Goal: Task Accomplishment & Management: Complete application form

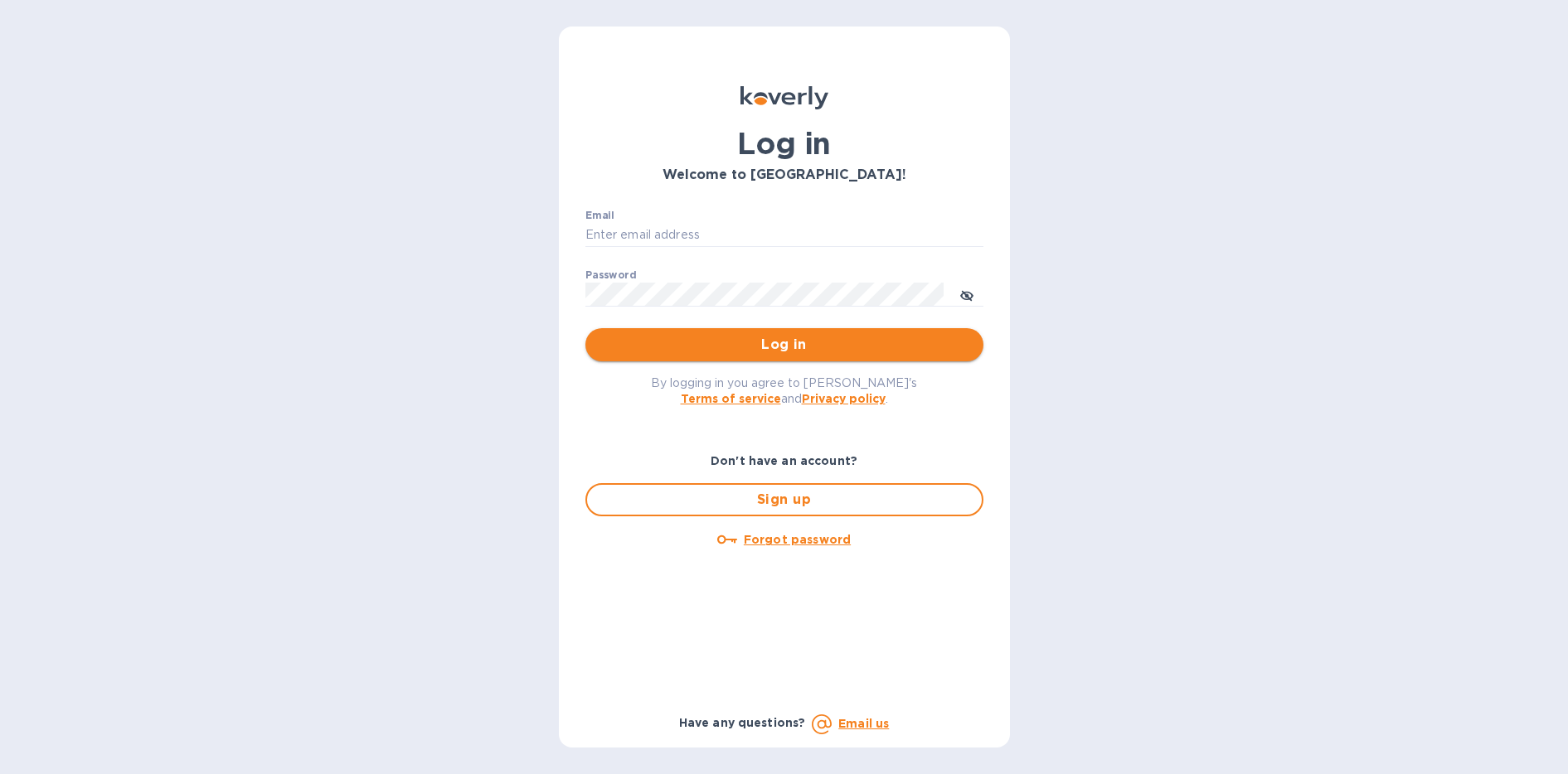
type input "[EMAIL_ADDRESS][DOMAIN_NAME]"
click at [785, 342] on span "Log in" at bounding box center [784, 345] width 372 height 20
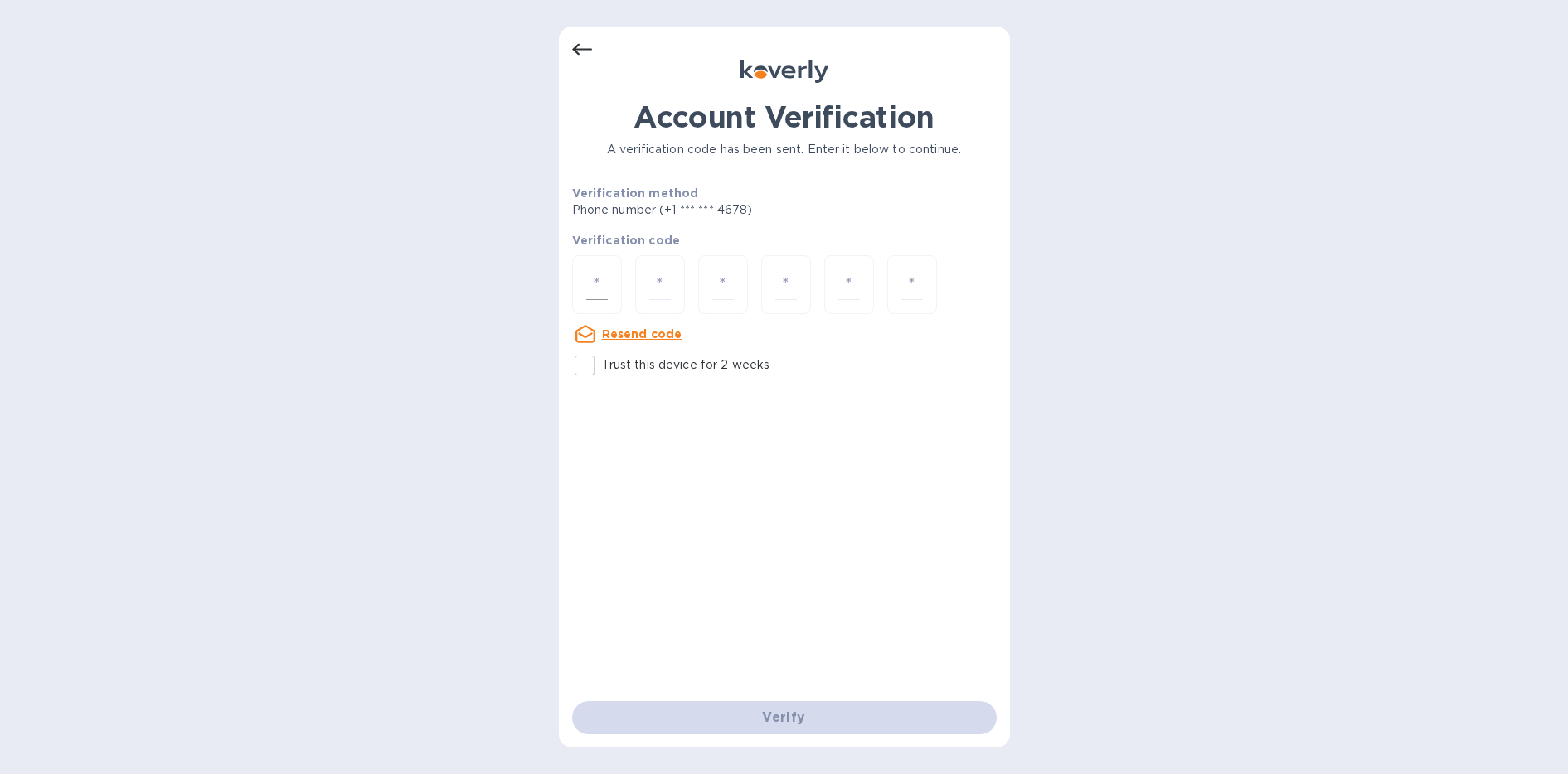
click at [605, 296] on input "number" at bounding box center [597, 284] width 22 height 31
type input "5"
type input "3"
type input "1"
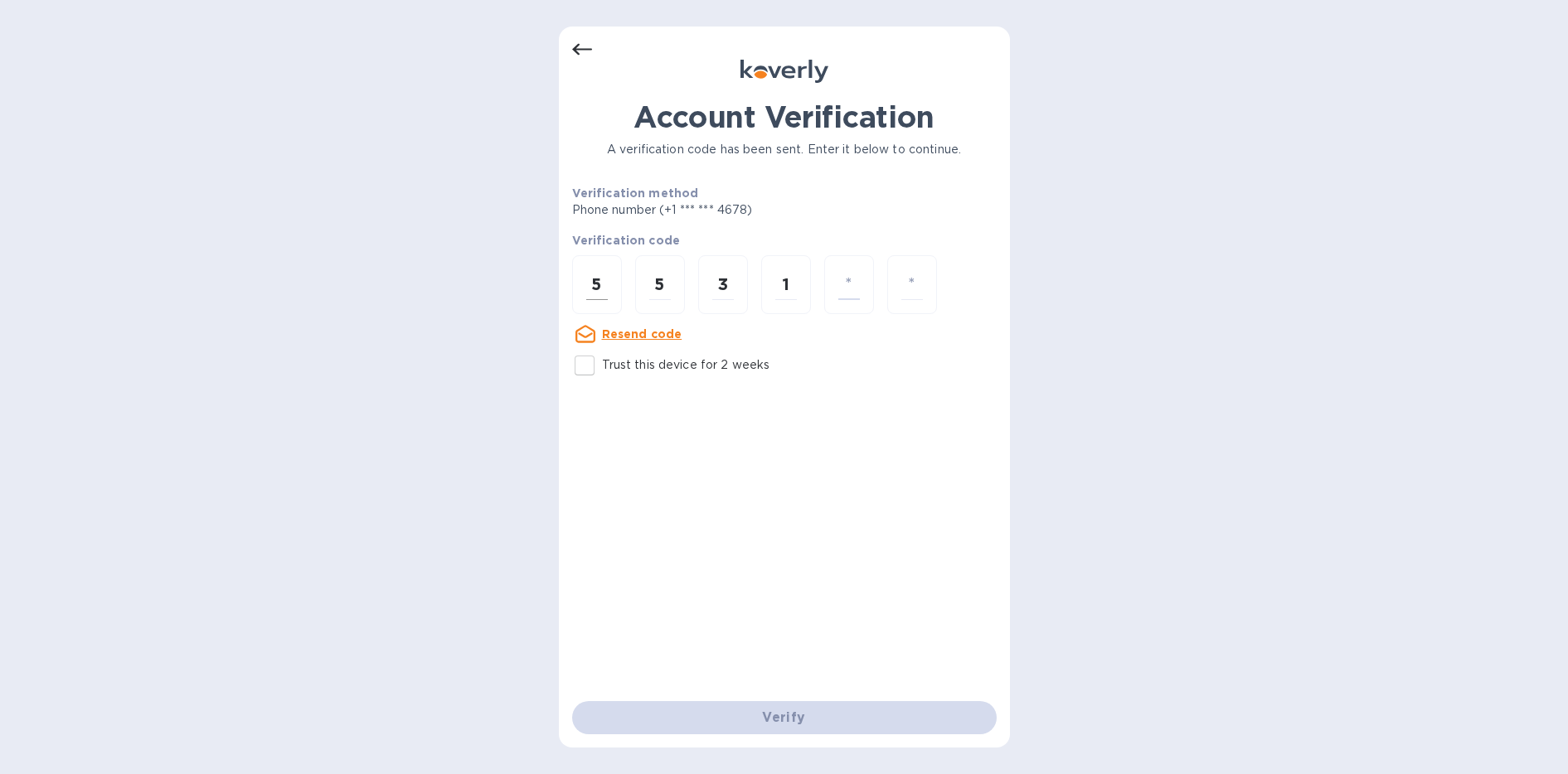
type input "3"
type input "2"
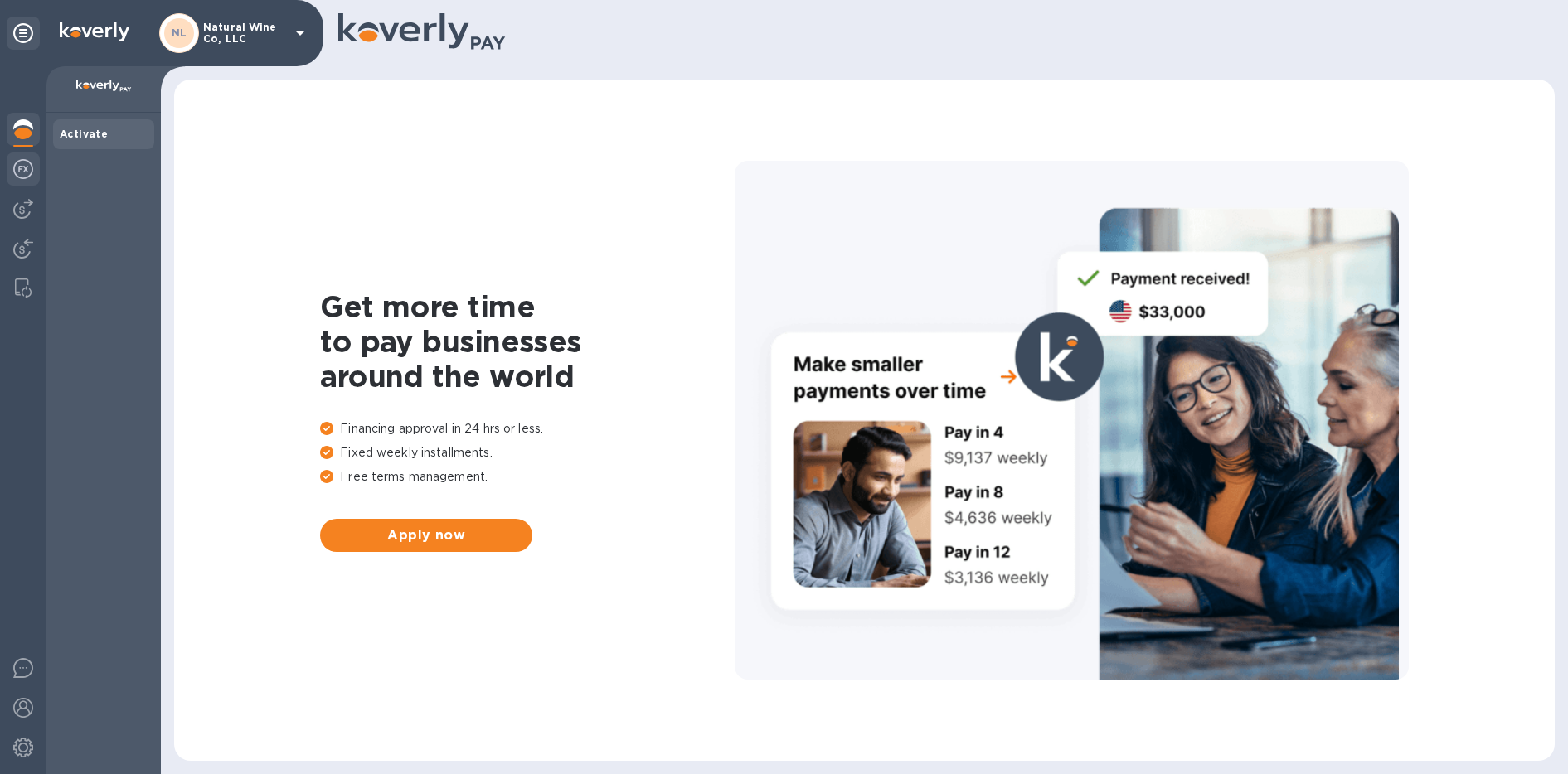
click at [30, 174] on img at bounding box center [23, 169] width 20 height 20
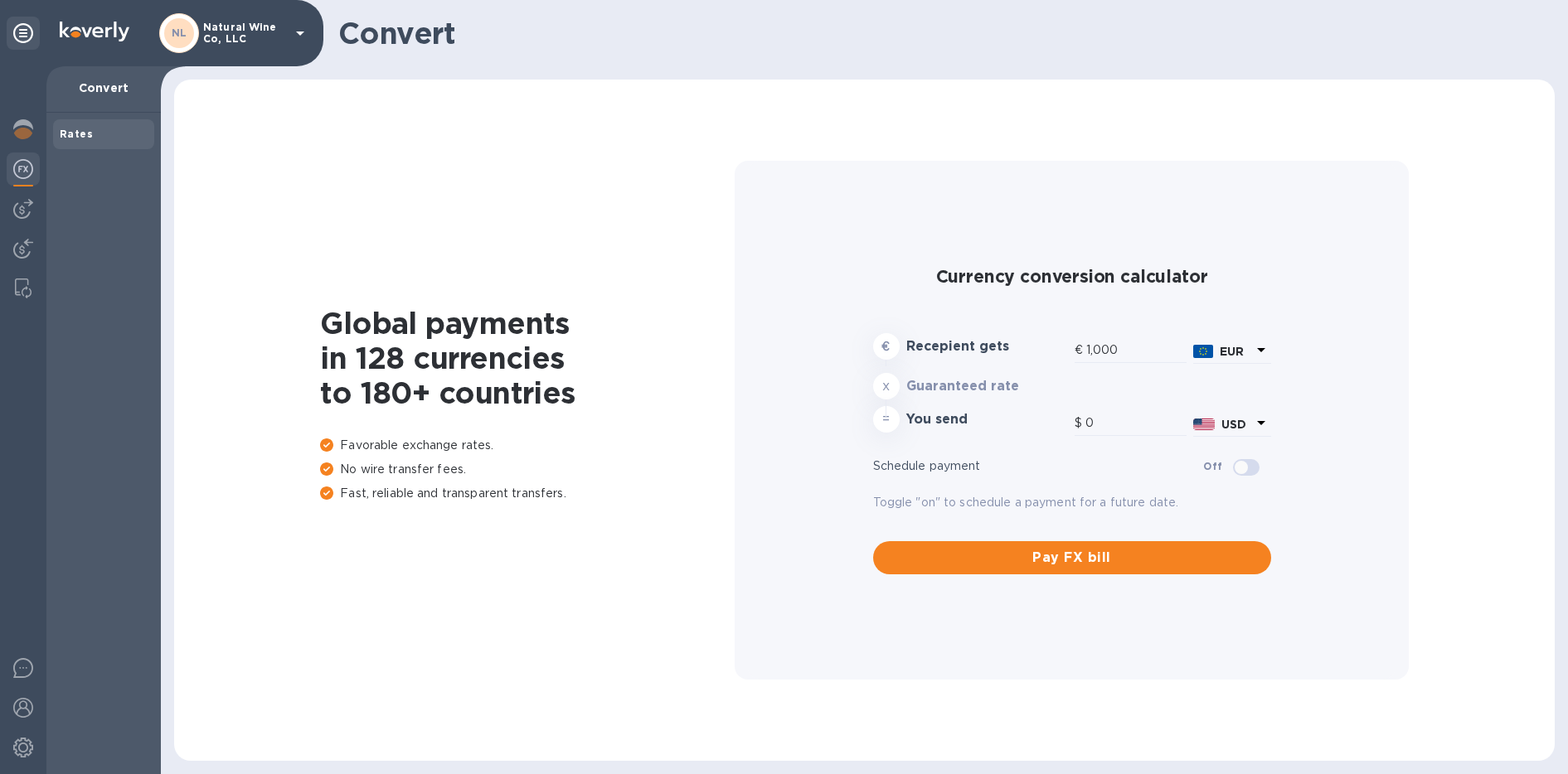
type input "1,185.52"
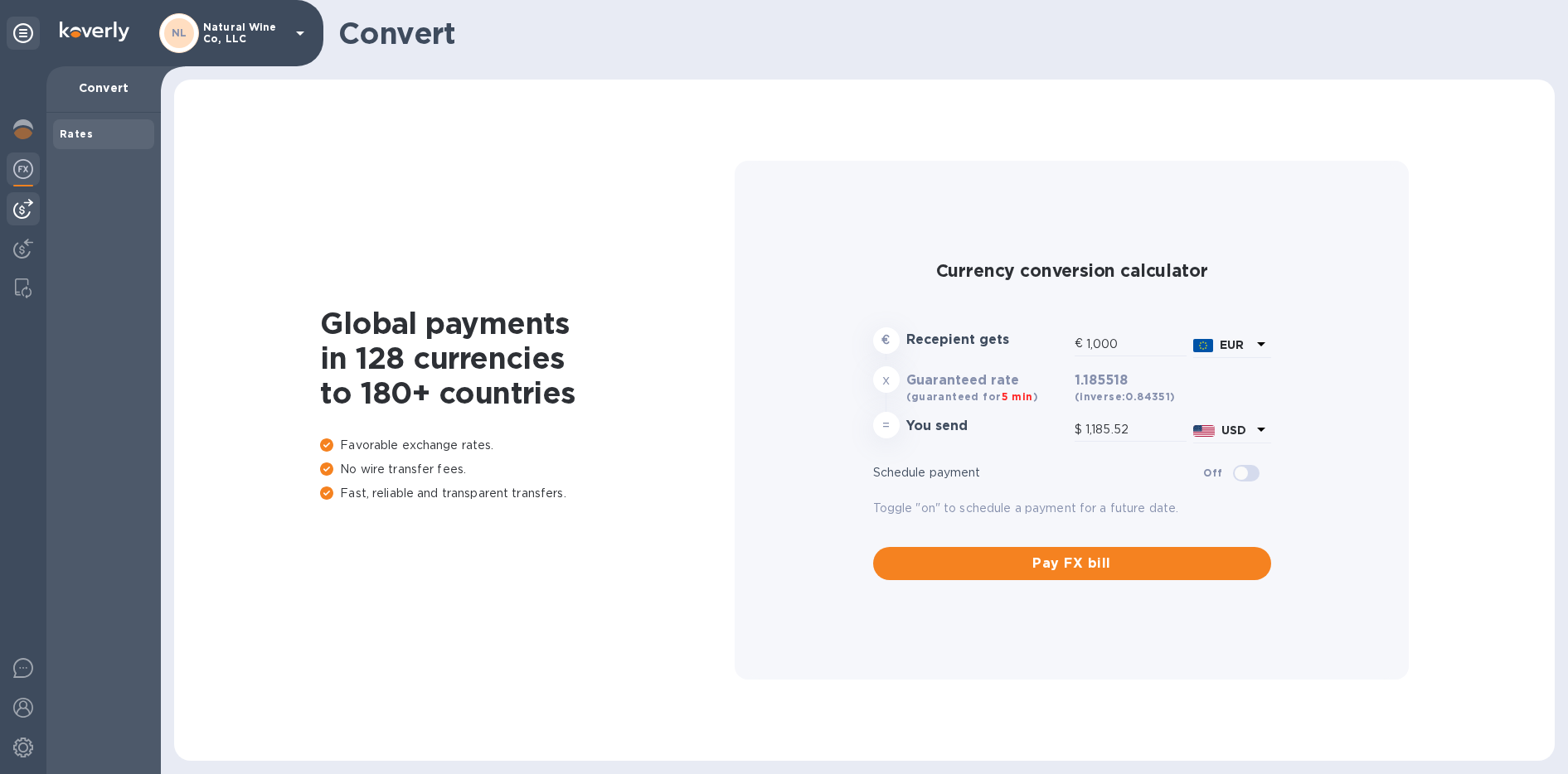
click at [29, 206] on img at bounding box center [23, 208] width 20 height 20
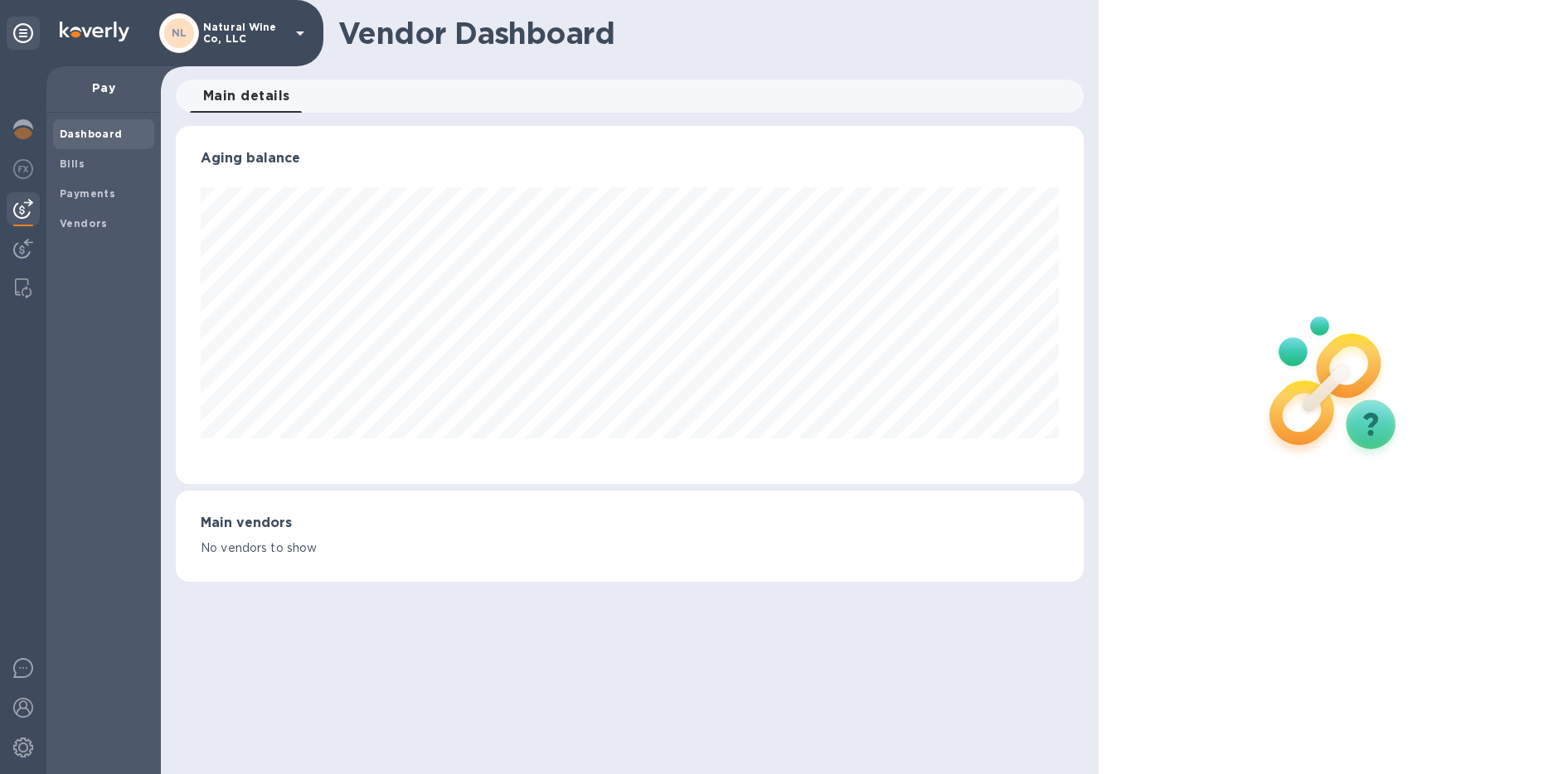
scroll to position [358, 909]
drag, startPoint x: 84, startPoint y: 168, endPoint x: 98, endPoint y: 172, distance: 14.6
click at [84, 167] on span "Bills" at bounding box center [103, 164] width 88 height 17
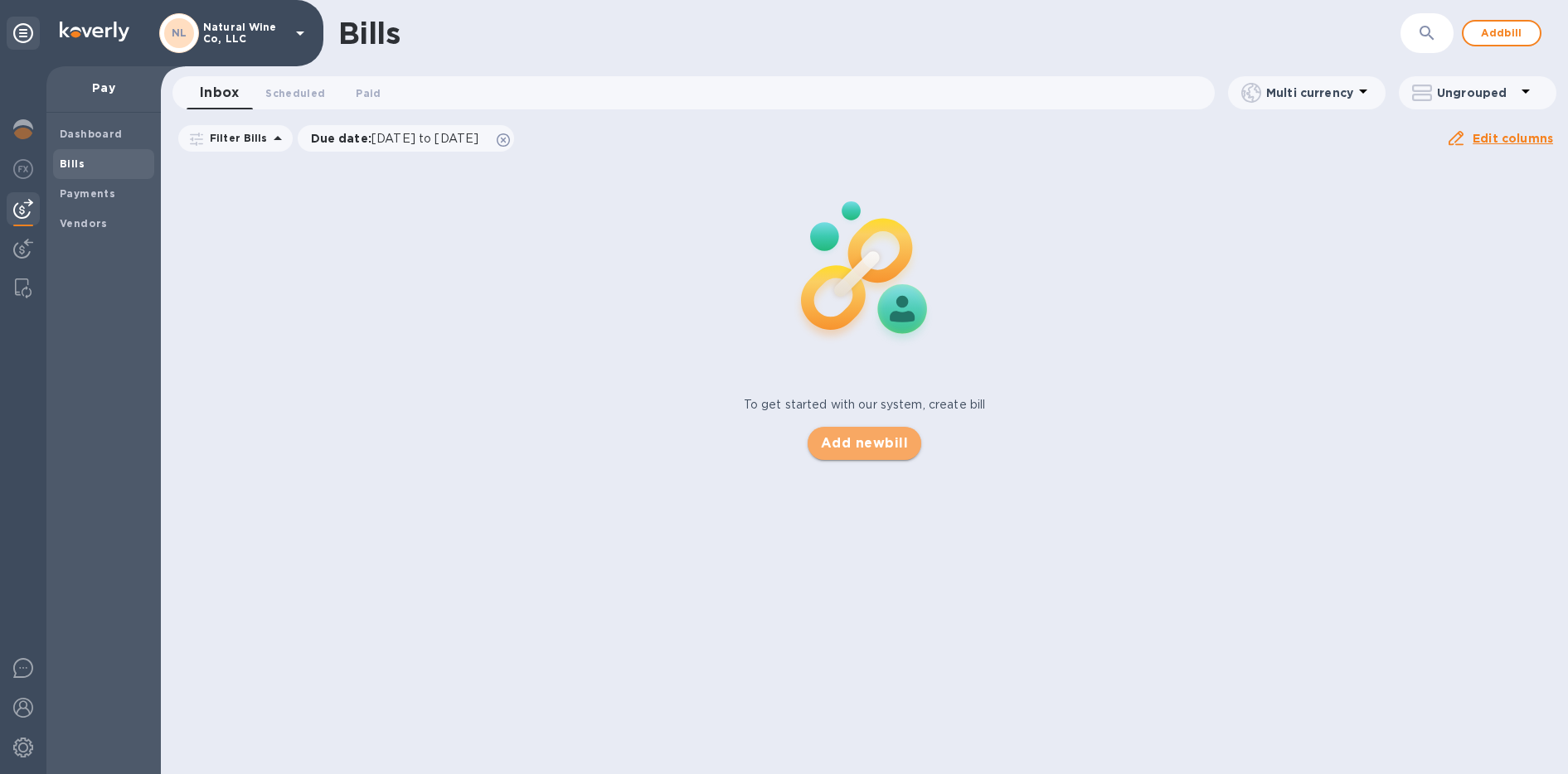
click at [842, 443] on span "Add new bill" at bounding box center [864, 443] width 88 height 20
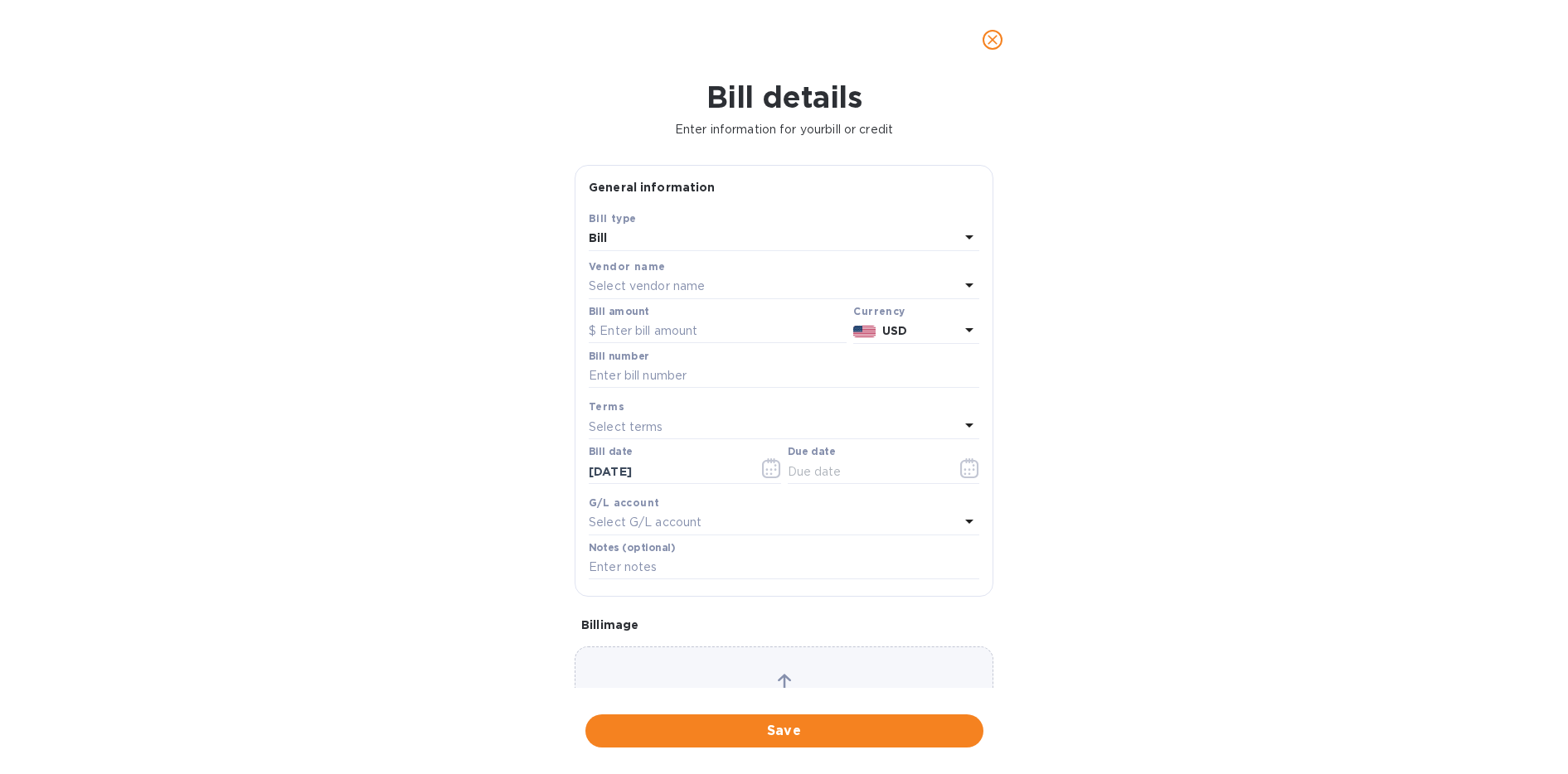
click at [654, 285] on p "Select vendor name" at bounding box center [647, 286] width 116 height 17
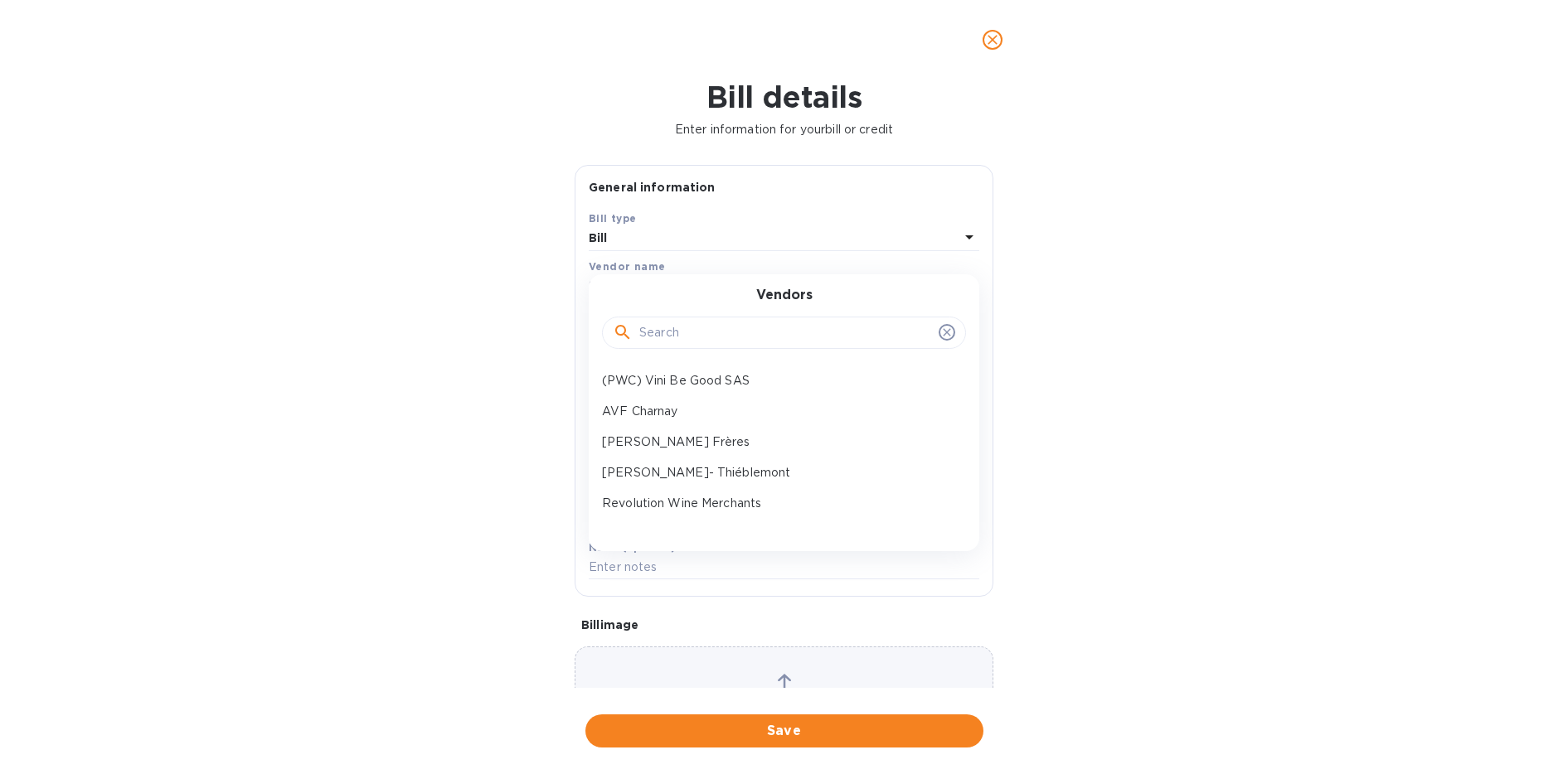
click at [730, 335] on input "text" at bounding box center [786, 333] width 293 height 24
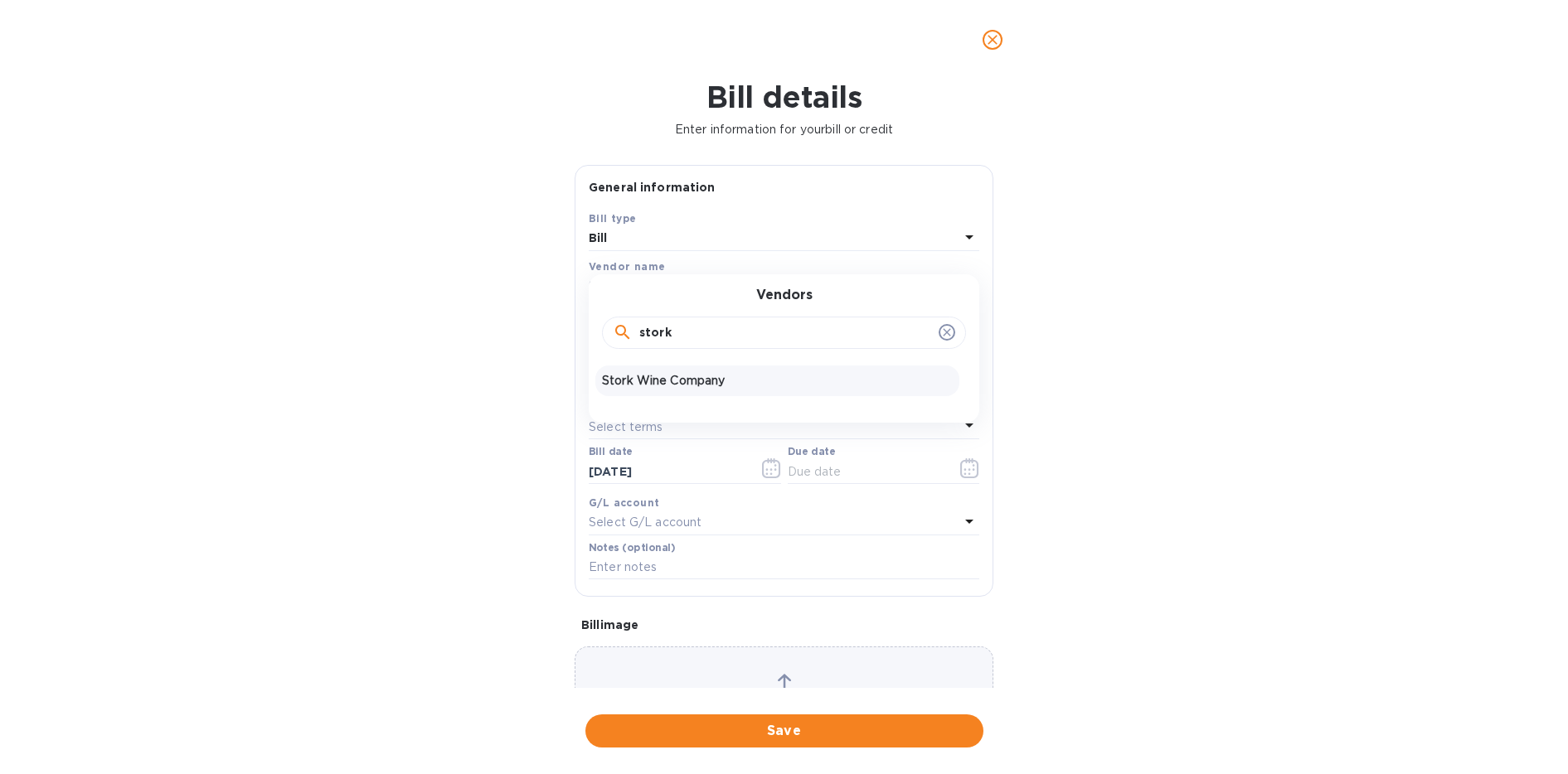
type input "stork"
click at [690, 387] on p "Stork Wine Company" at bounding box center [777, 380] width 351 height 17
click at [641, 329] on input "text" at bounding box center [718, 331] width 258 height 24
type input "4,445.28"
click at [652, 385] on input "text" at bounding box center [784, 376] width 390 height 24
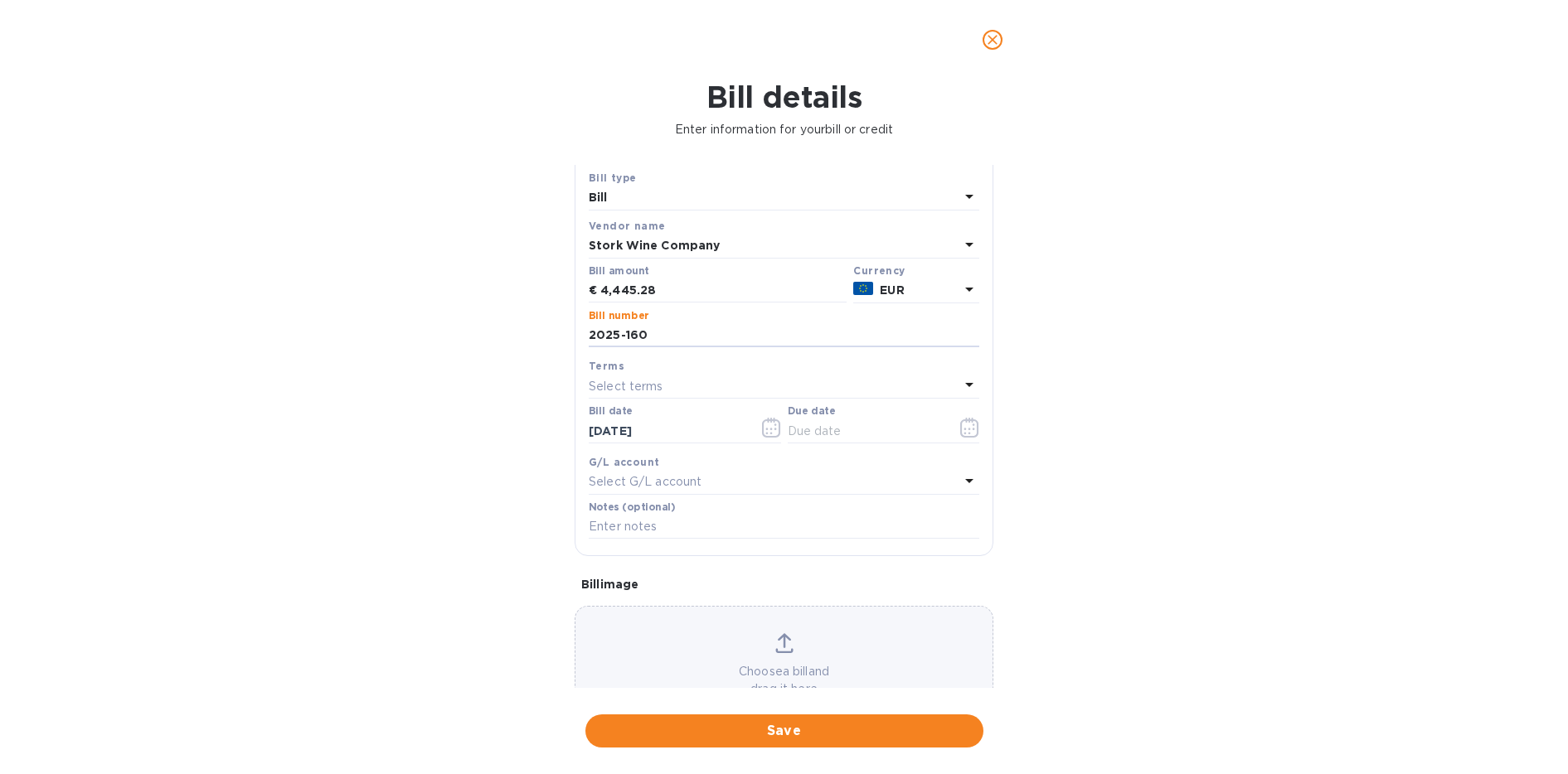
scroll to position [98, 0]
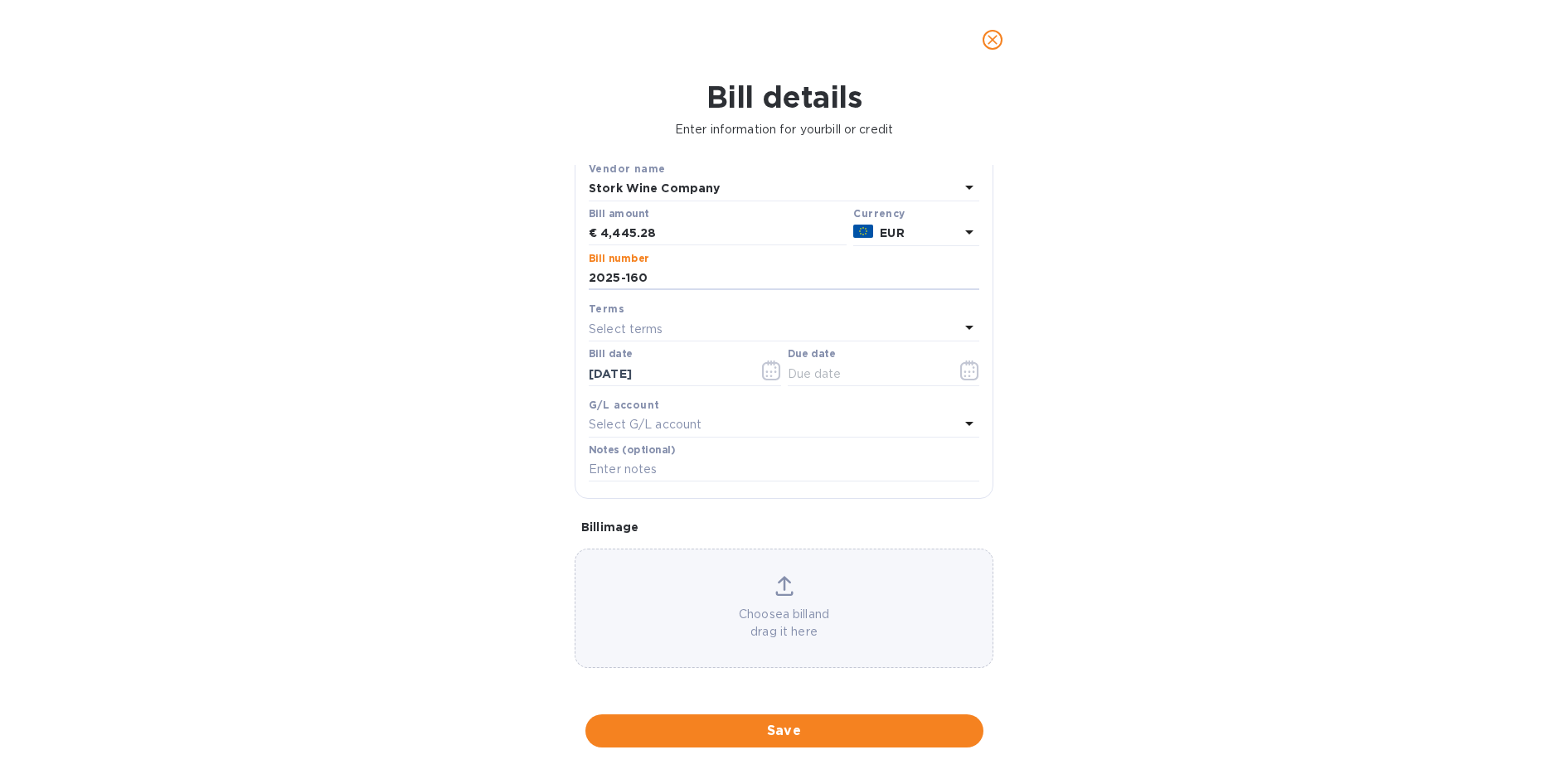
type input "2025-160"
click at [674, 595] on div "Choose a bill and drag it here" at bounding box center [784, 609] width 417 height 65
click at [760, 733] on span "Save" at bounding box center [784, 730] width 372 height 20
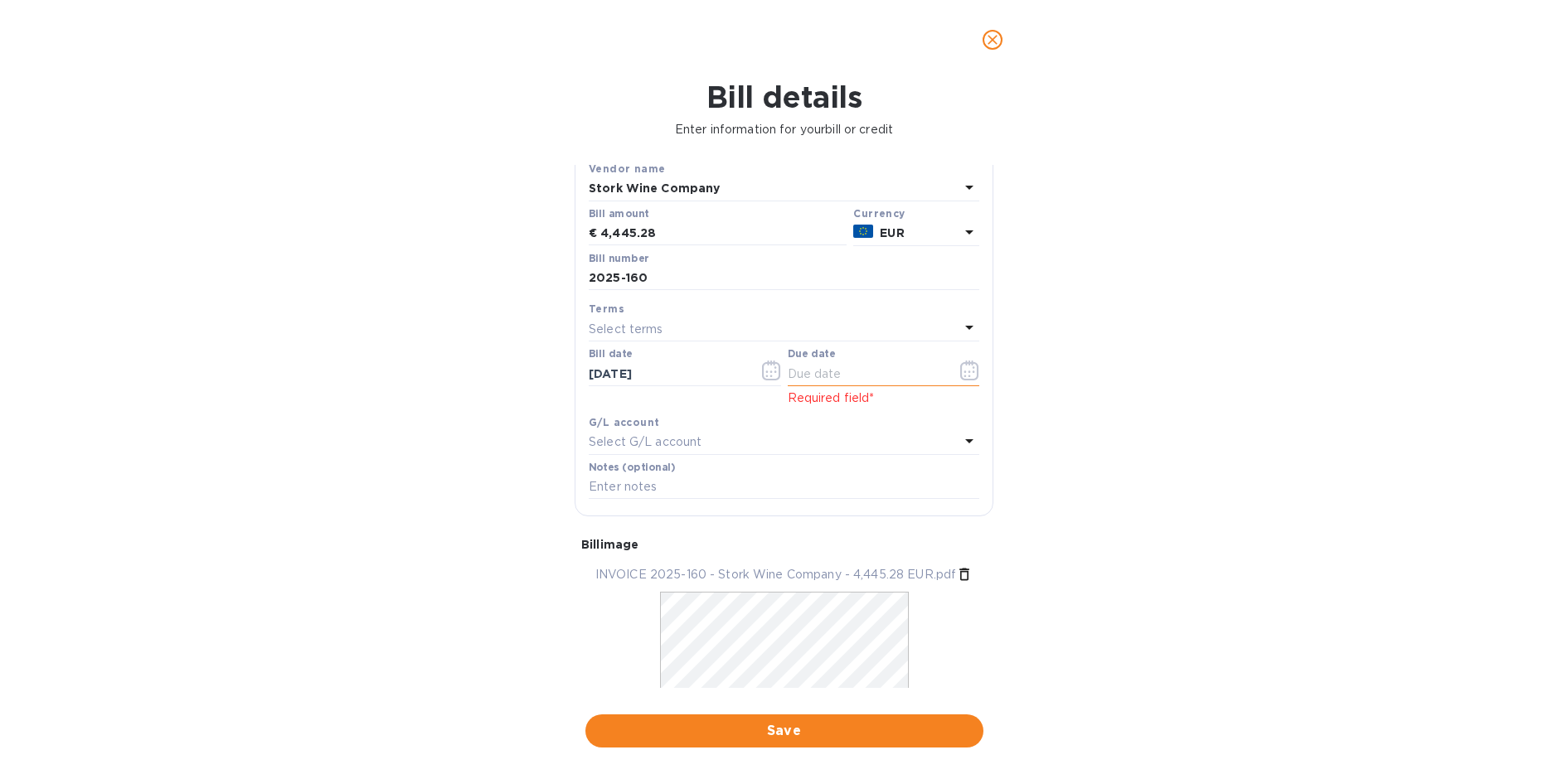
click at [969, 372] on icon "button" at bounding box center [970, 372] width 3 height 3
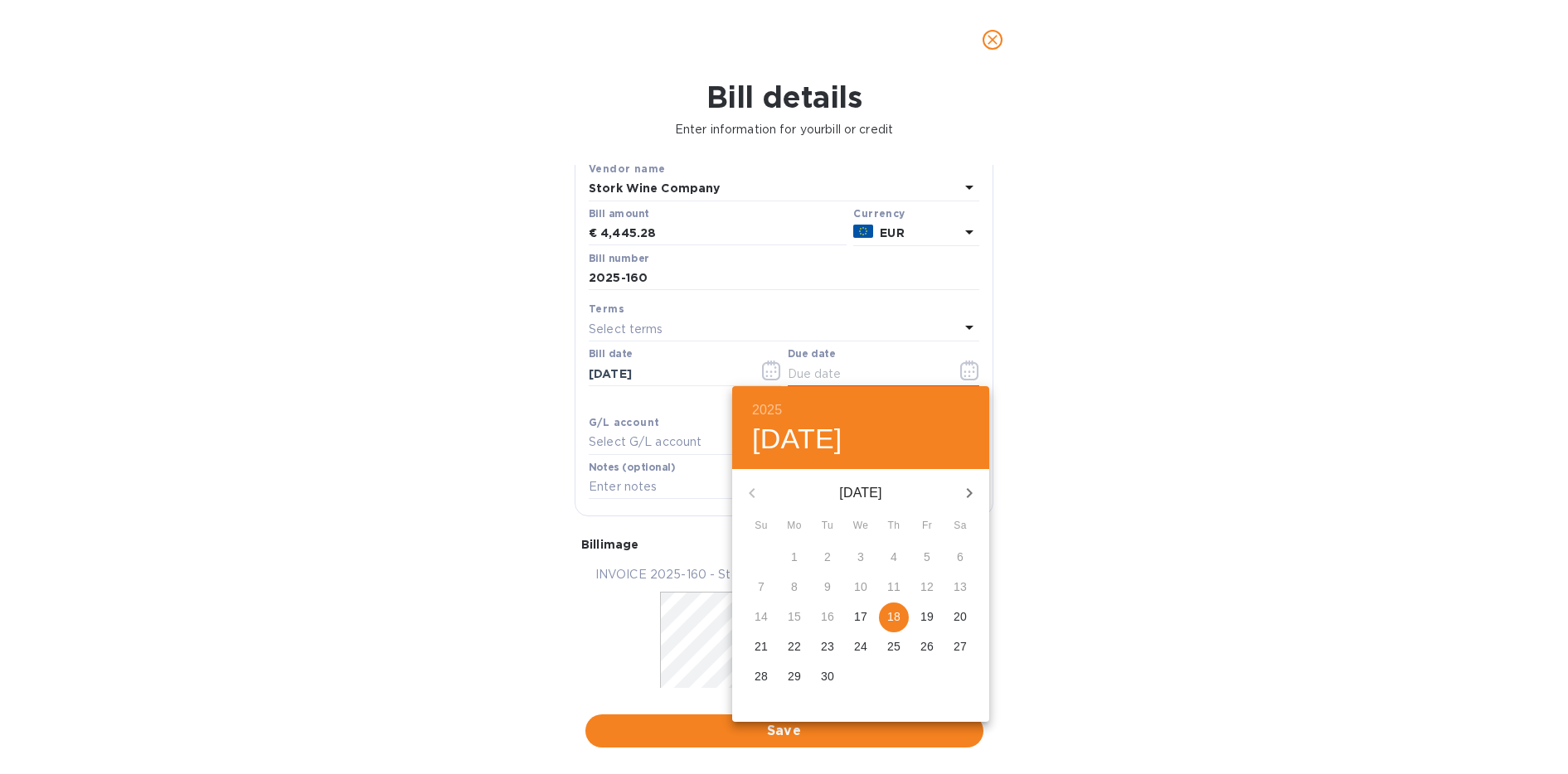
click at [892, 611] on p "18" at bounding box center [893, 617] width 13 height 17
type input "[DATE]"
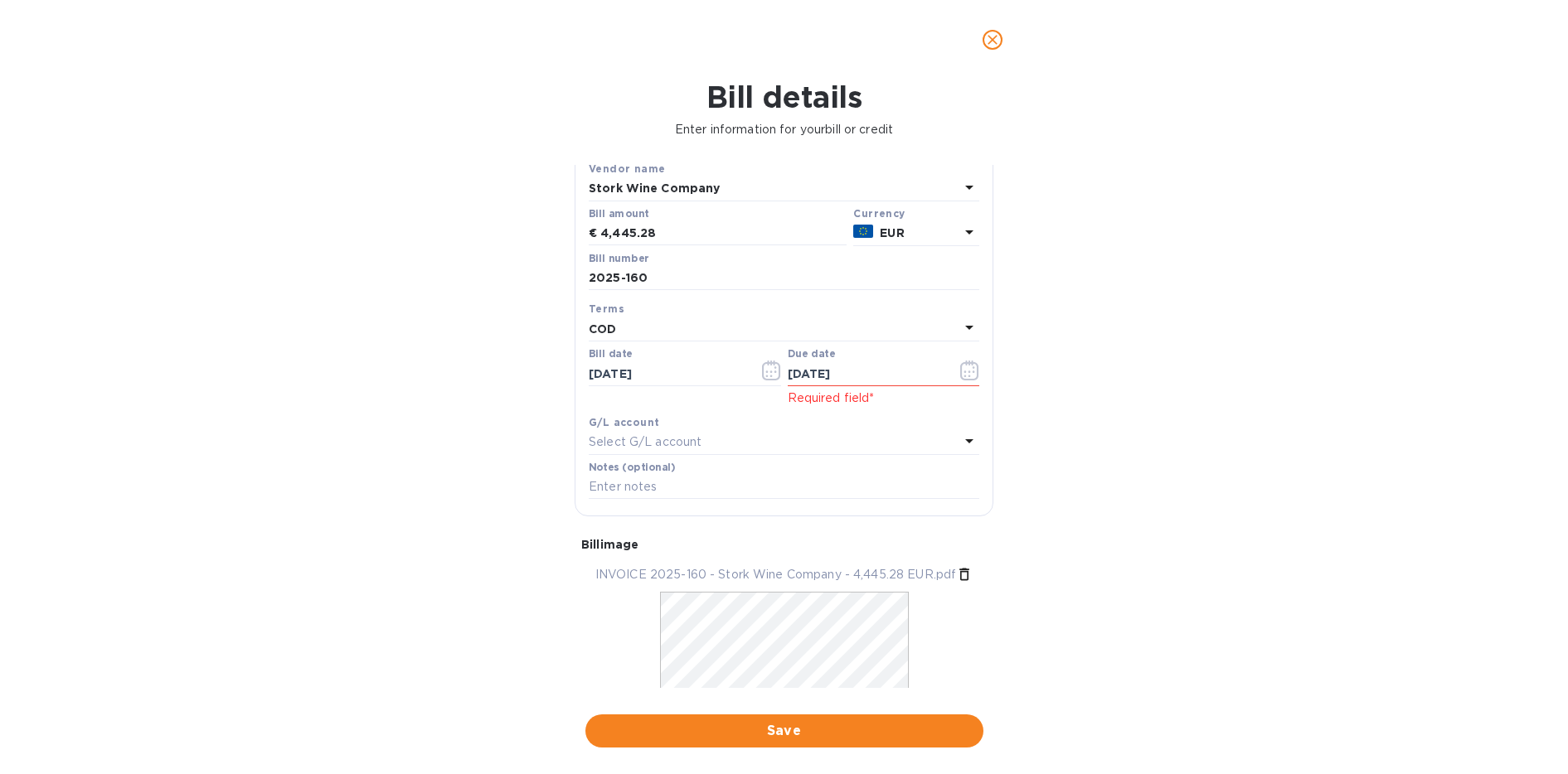
drag, startPoint x: 740, startPoint y: 735, endPoint x: 770, endPoint y: 733, distance: 30.1
click at [740, 735] on span "Save" at bounding box center [784, 730] width 372 height 20
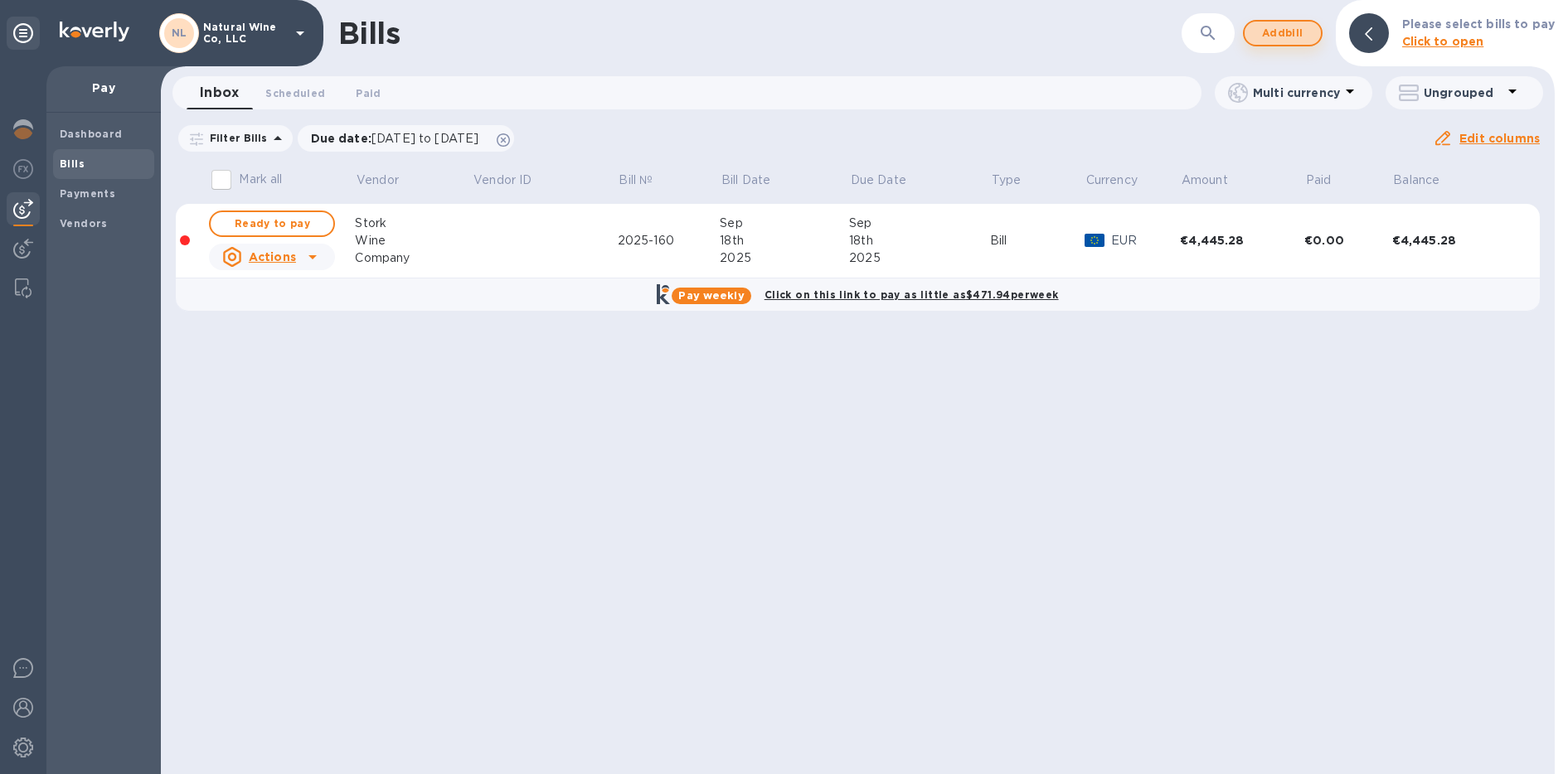
click at [1289, 29] on span "Add bill" at bounding box center [1283, 33] width 50 height 20
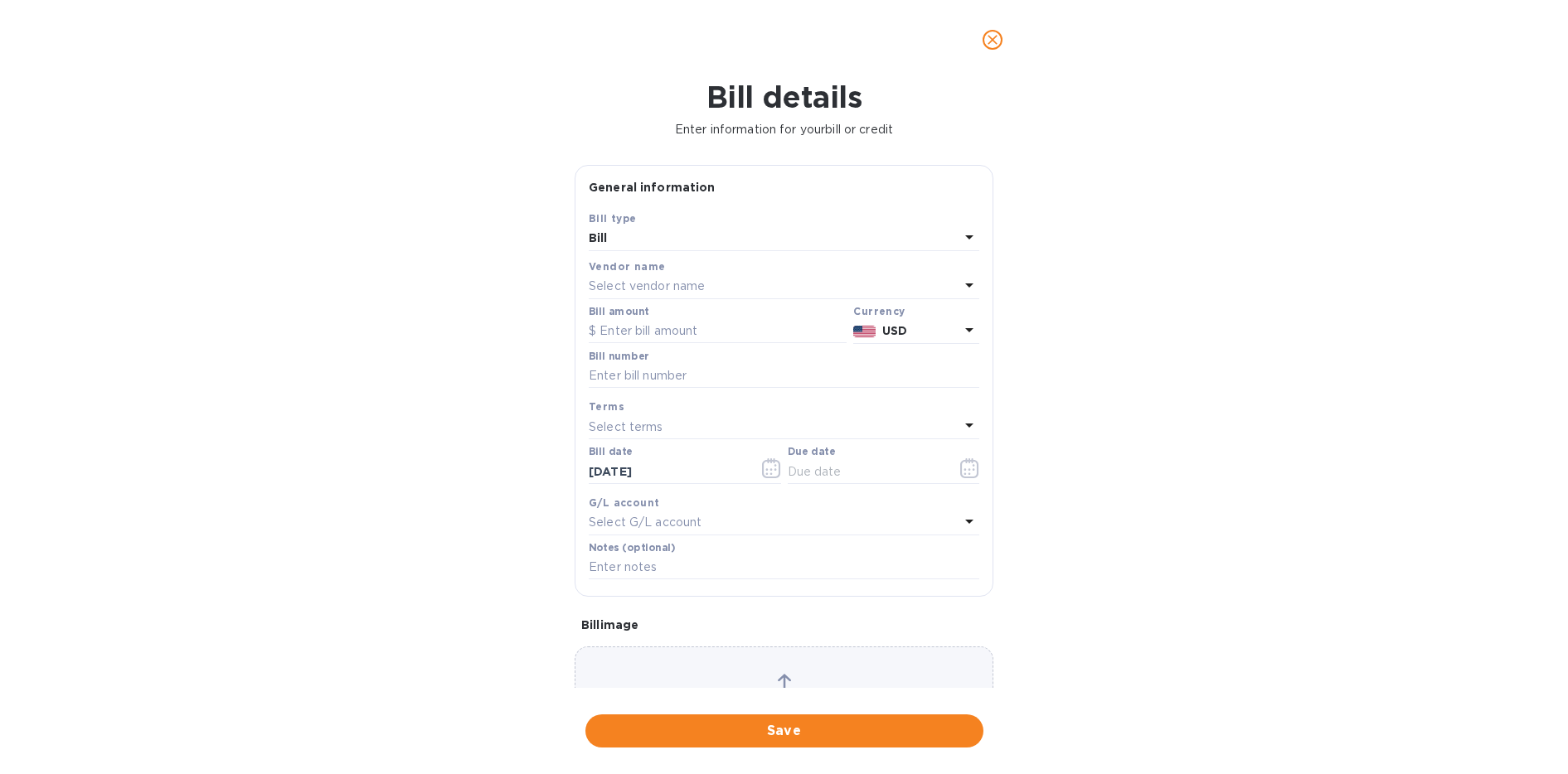
click at [698, 288] on p "Select vendor name" at bounding box center [647, 286] width 116 height 17
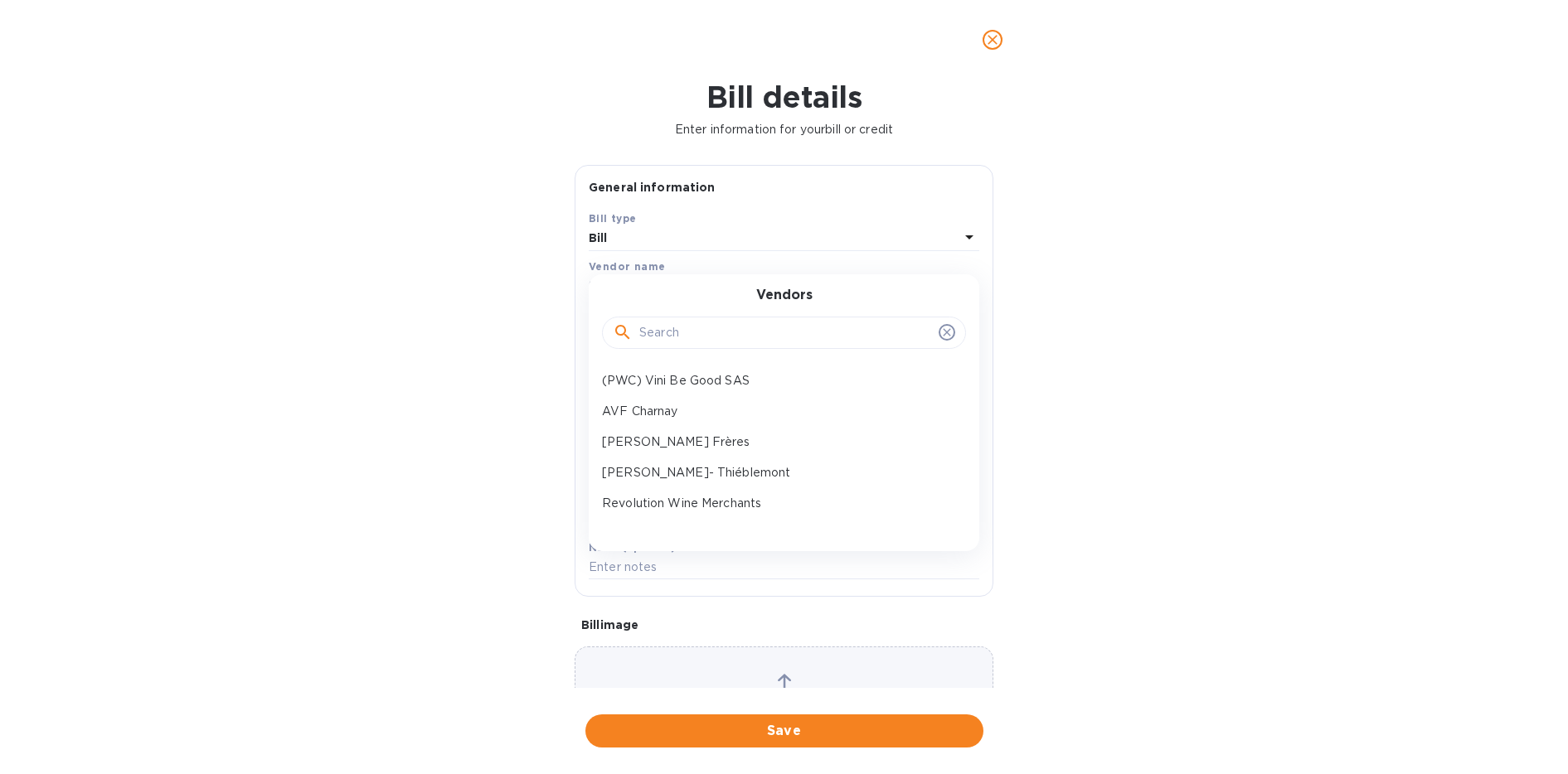
click at [676, 324] on input "text" at bounding box center [786, 333] width 293 height 24
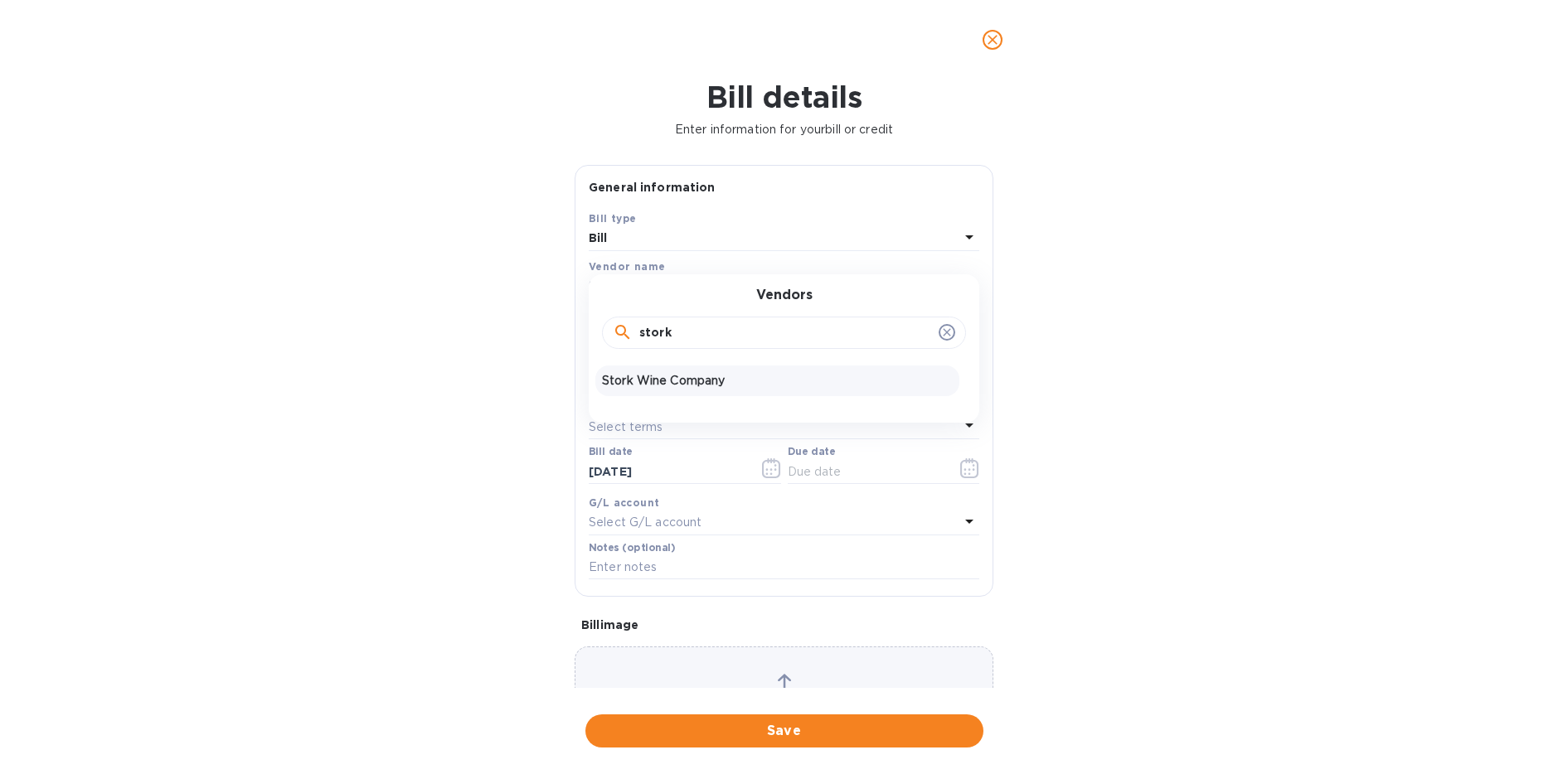
type input "stork"
click at [662, 379] on p "Stork Wine Company" at bounding box center [777, 380] width 351 height 17
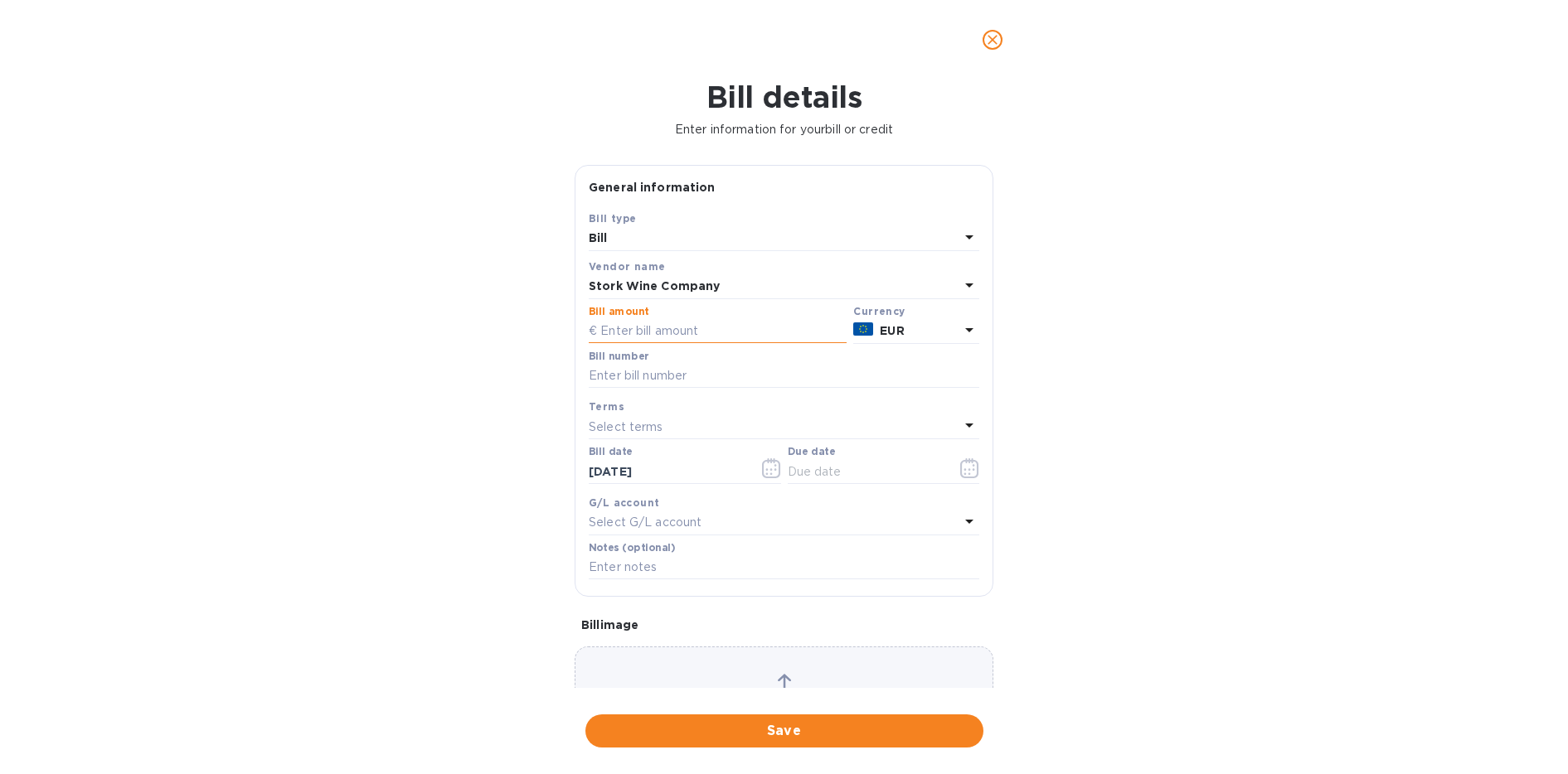
click at [660, 335] on input "text" at bounding box center [718, 331] width 258 height 24
type input "4,445.28"
click at [676, 374] on input "text" at bounding box center [784, 376] width 390 height 24
type input "2025-161"
click at [960, 467] on icon "button" at bounding box center [970, 468] width 19 height 20
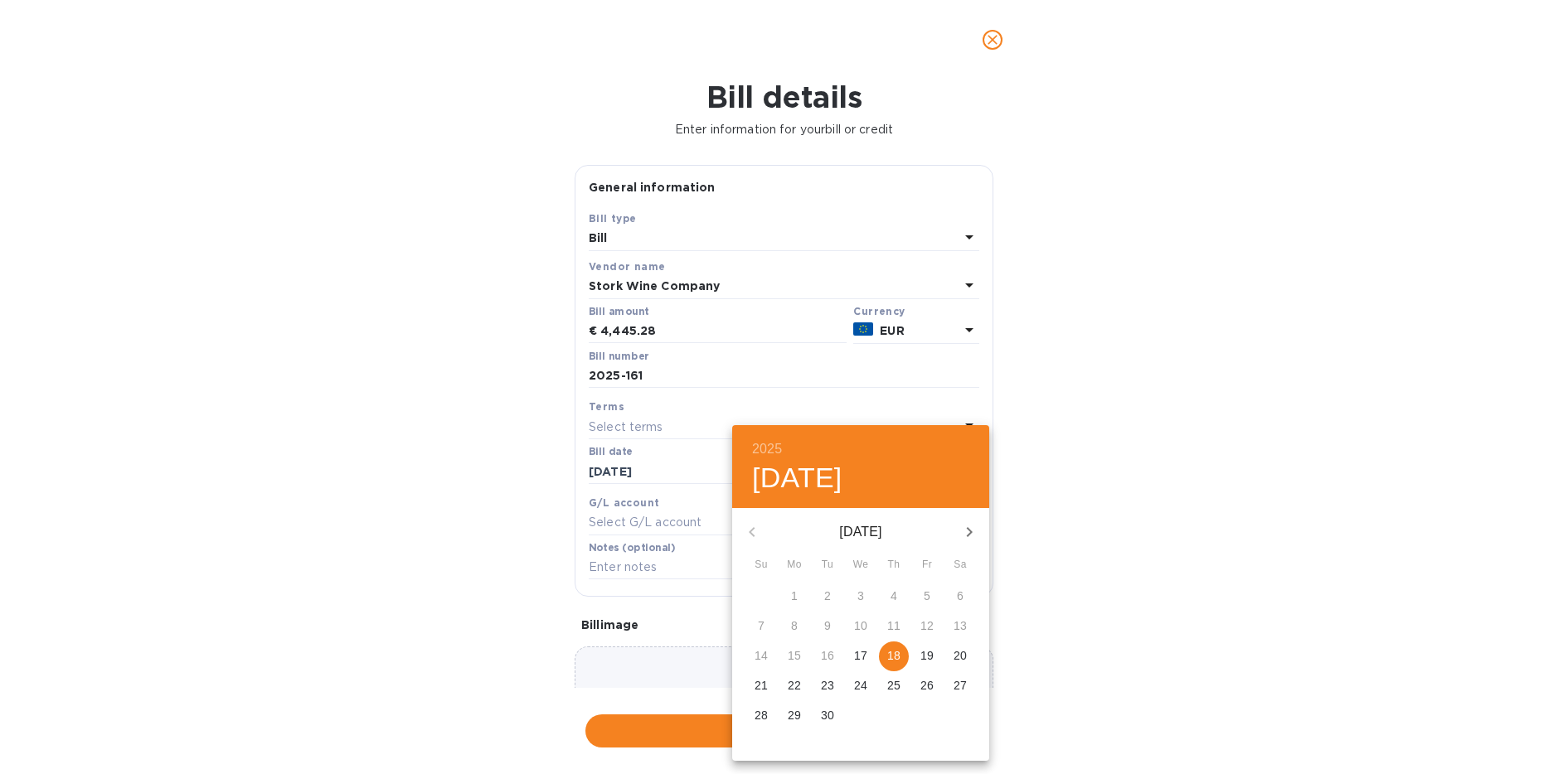
click at [903, 649] on span "18" at bounding box center [894, 655] width 30 height 17
type input "[DATE]"
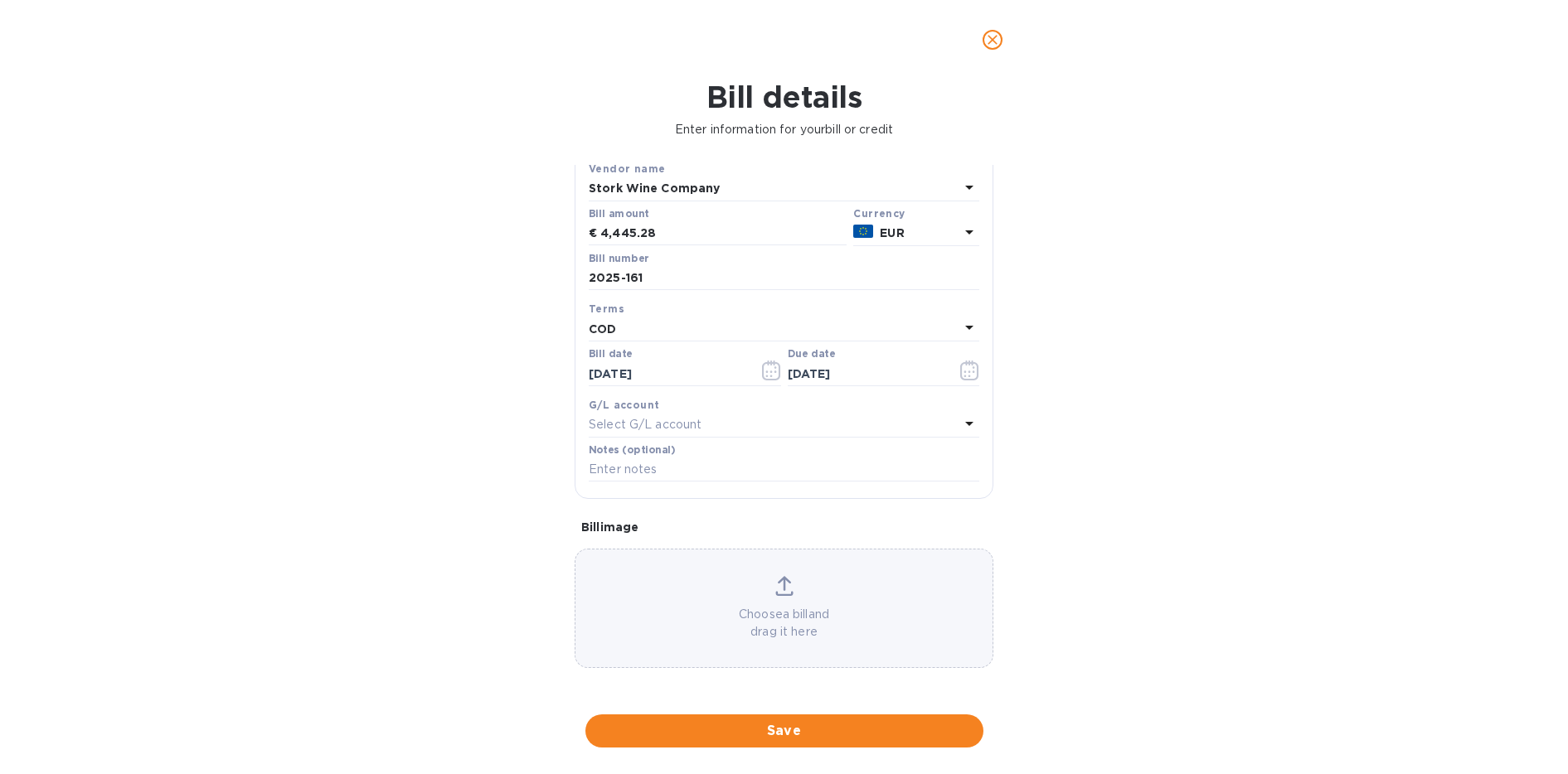
click at [785, 593] on icon at bounding box center [784, 586] width 18 height 20
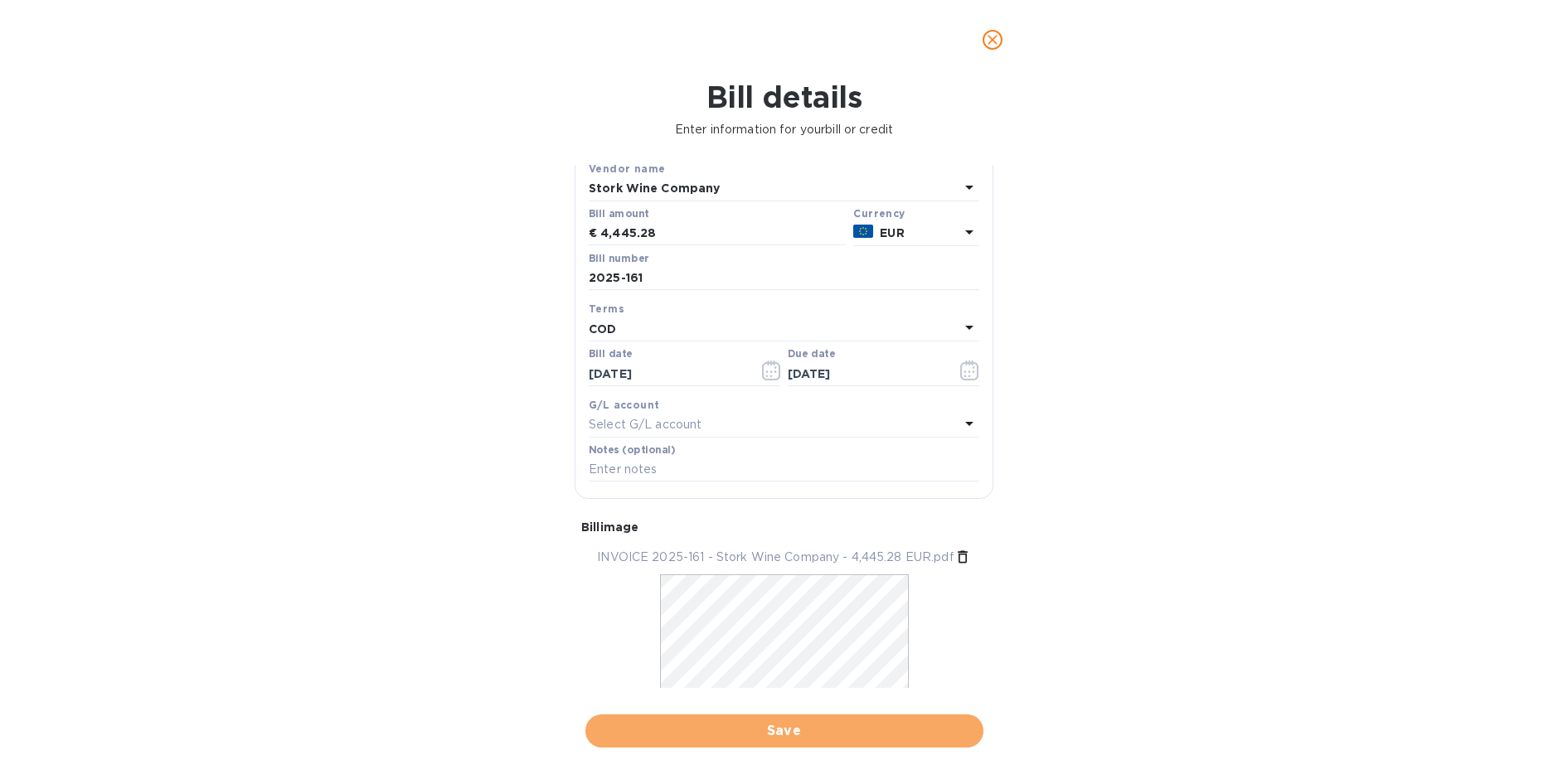
drag, startPoint x: 802, startPoint y: 731, endPoint x: 942, endPoint y: 707, distance: 142.0
click at [802, 730] on span "Save" at bounding box center [784, 730] width 372 height 20
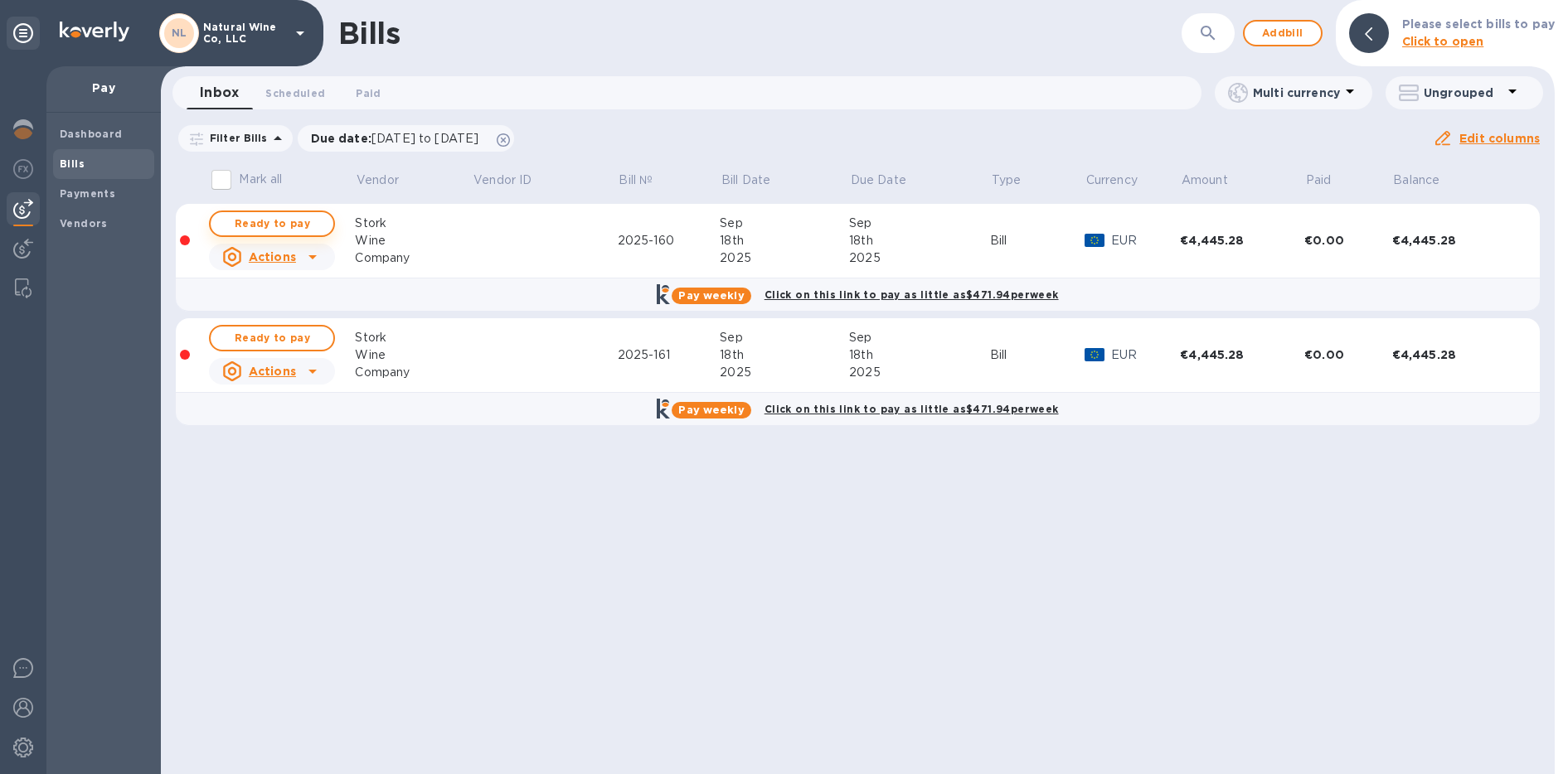
click at [280, 221] on span "Ready to pay" at bounding box center [272, 223] width 96 height 20
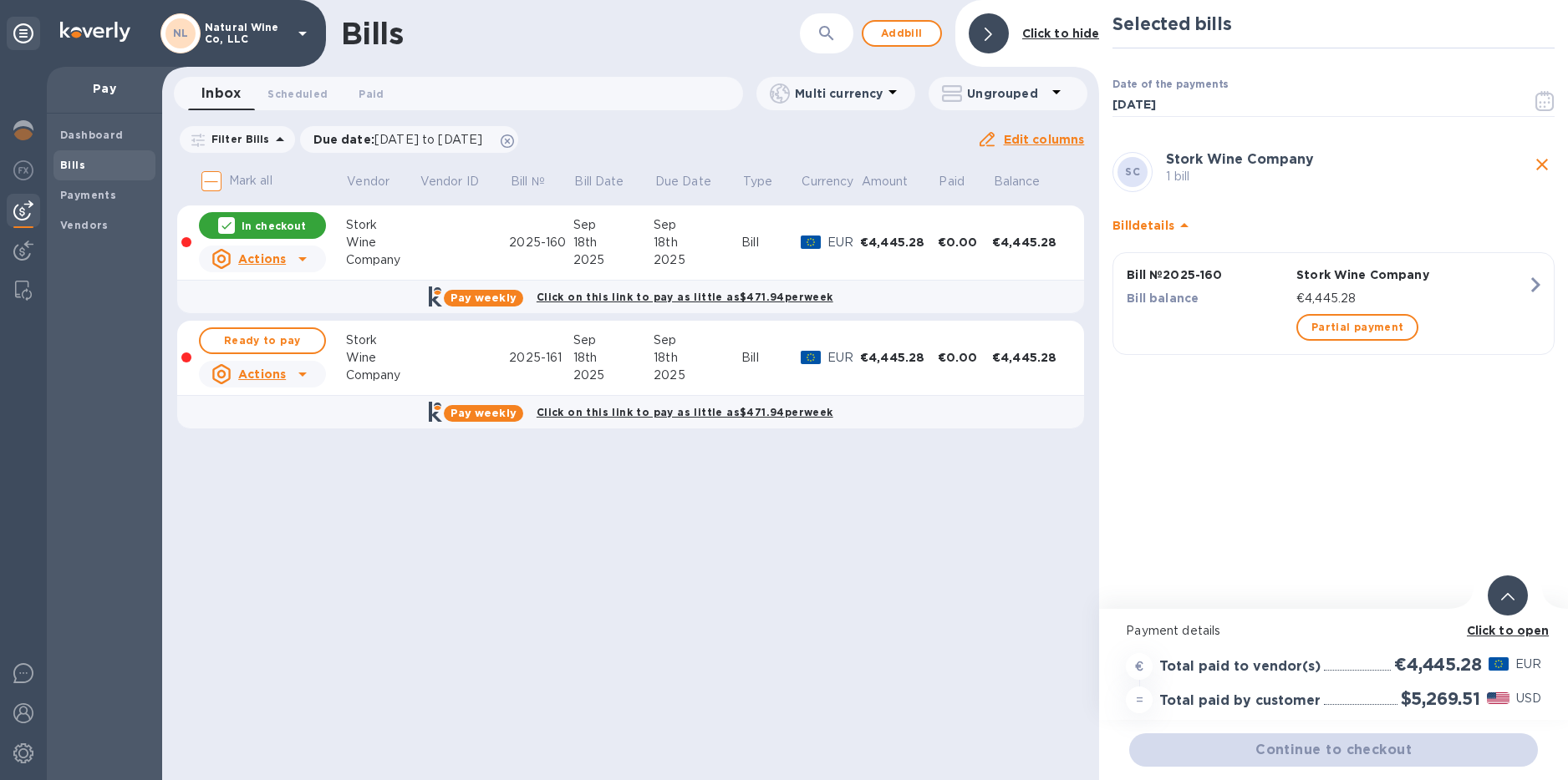
scroll to position [12, 0]
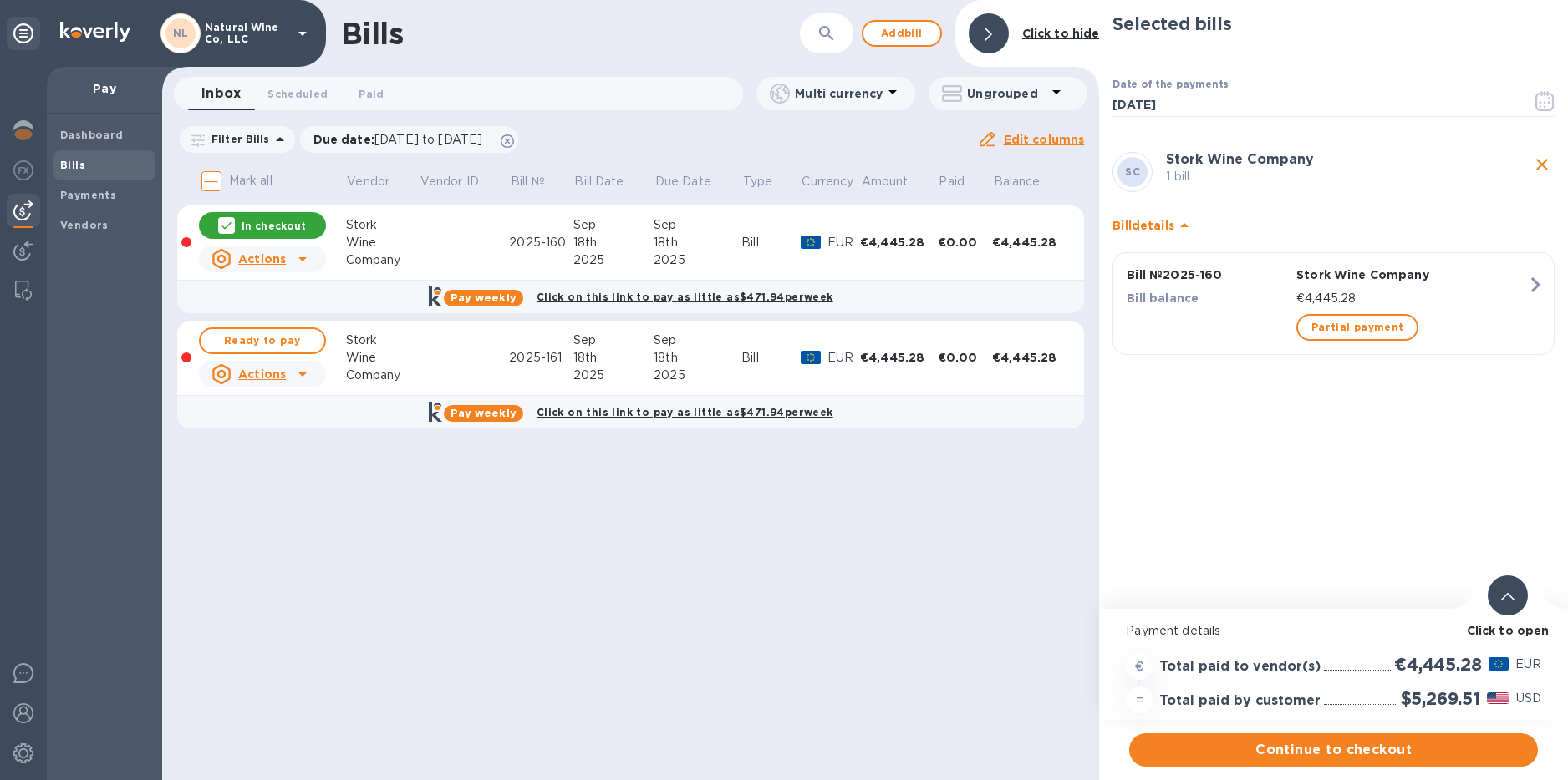
click at [1508, 624] on b "Click to open" at bounding box center [1508, 630] width 83 height 13
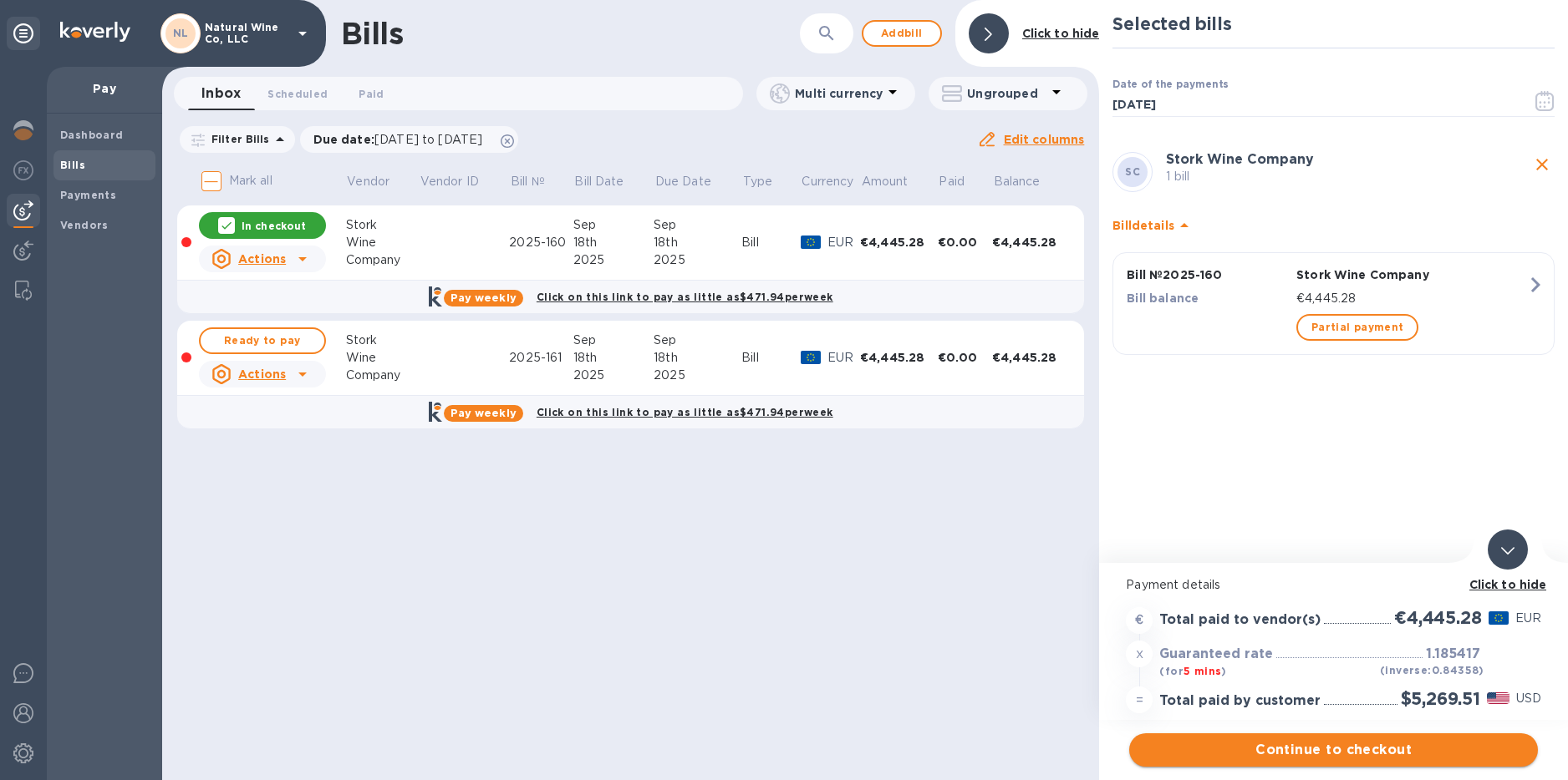
click at [1258, 740] on span "Continue to checkout" at bounding box center [1333, 750] width 382 height 20
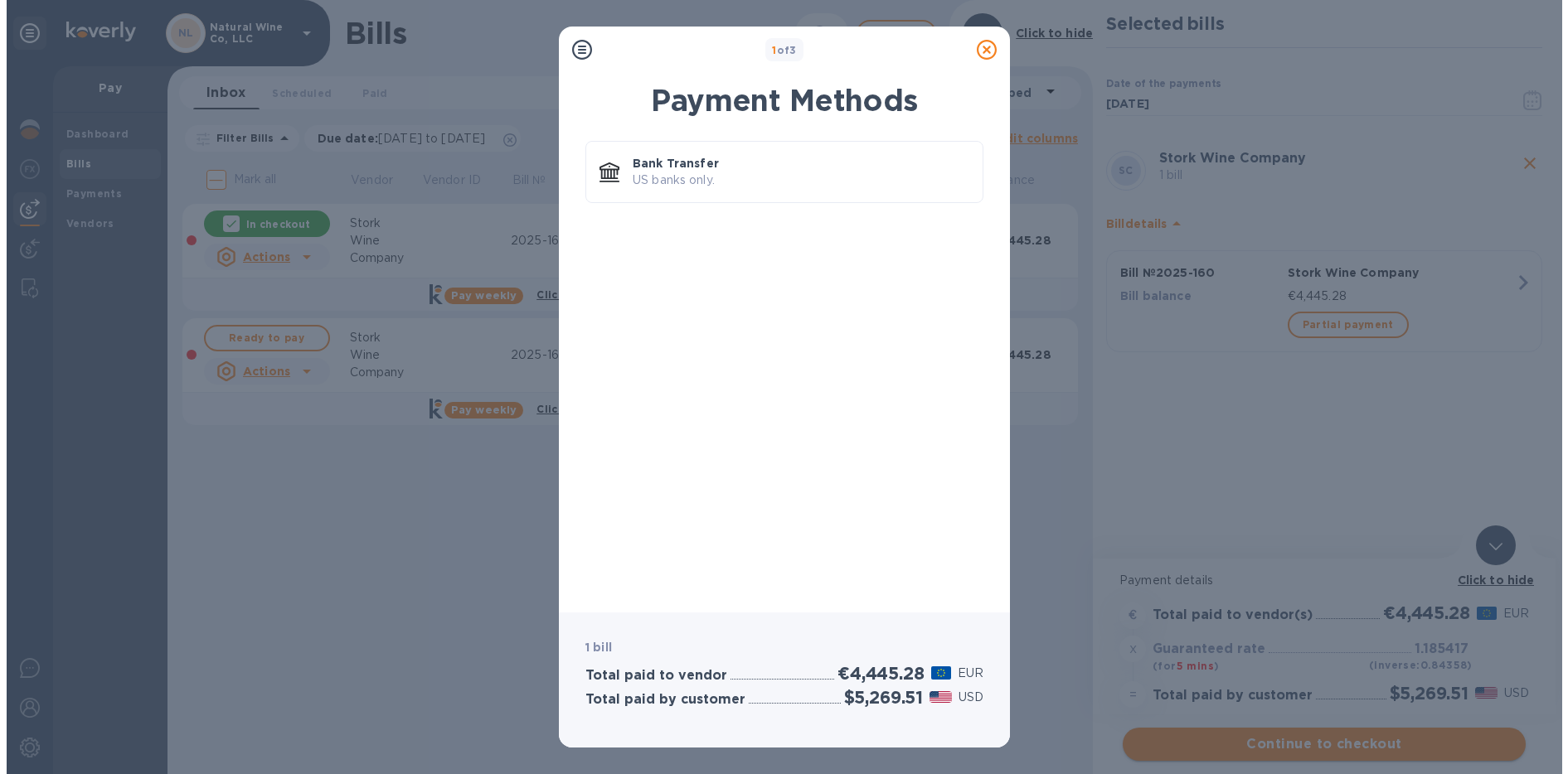
scroll to position [0, 0]
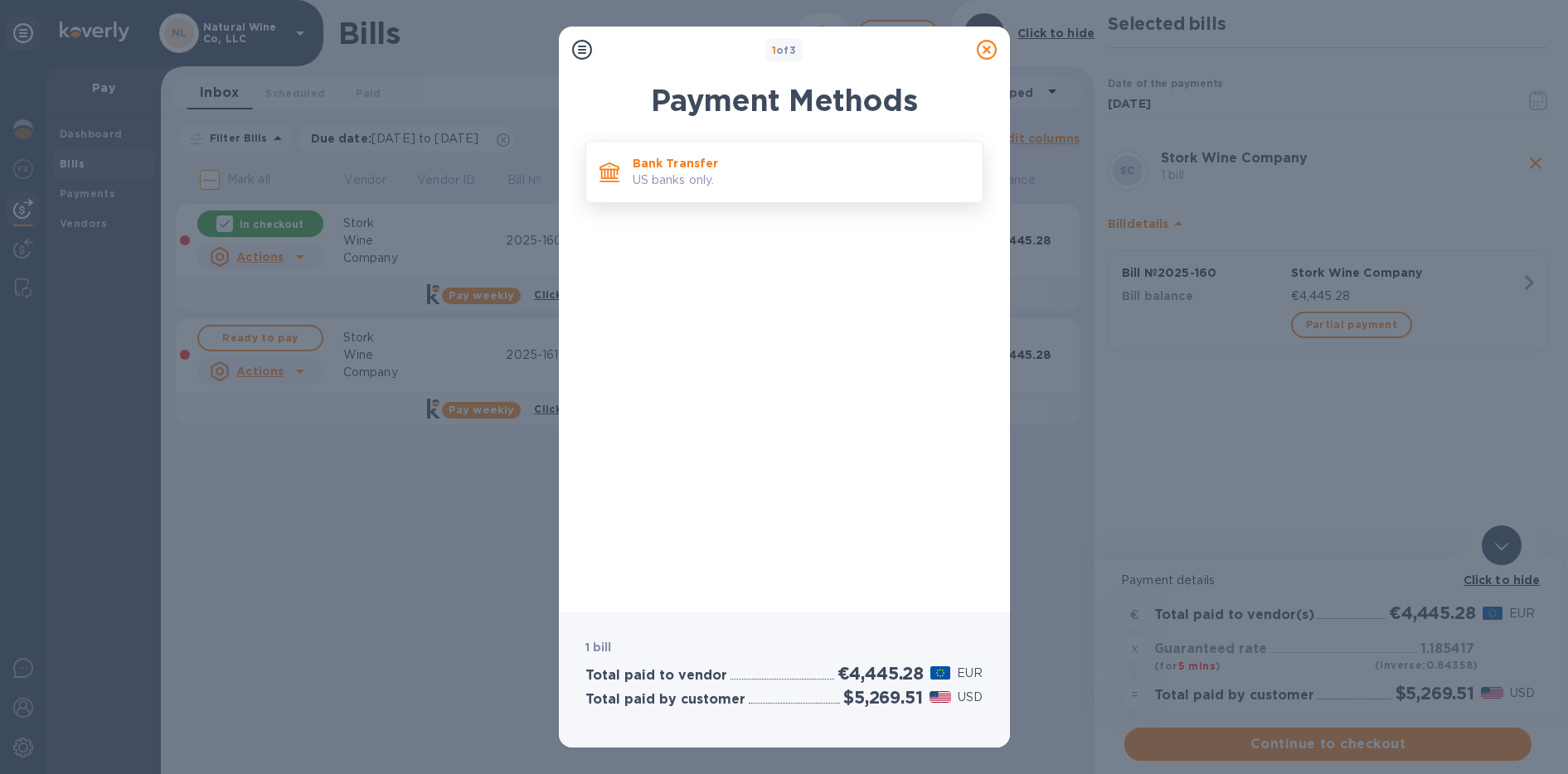
click at [738, 164] on p "Bank Transfer" at bounding box center [801, 163] width 337 height 17
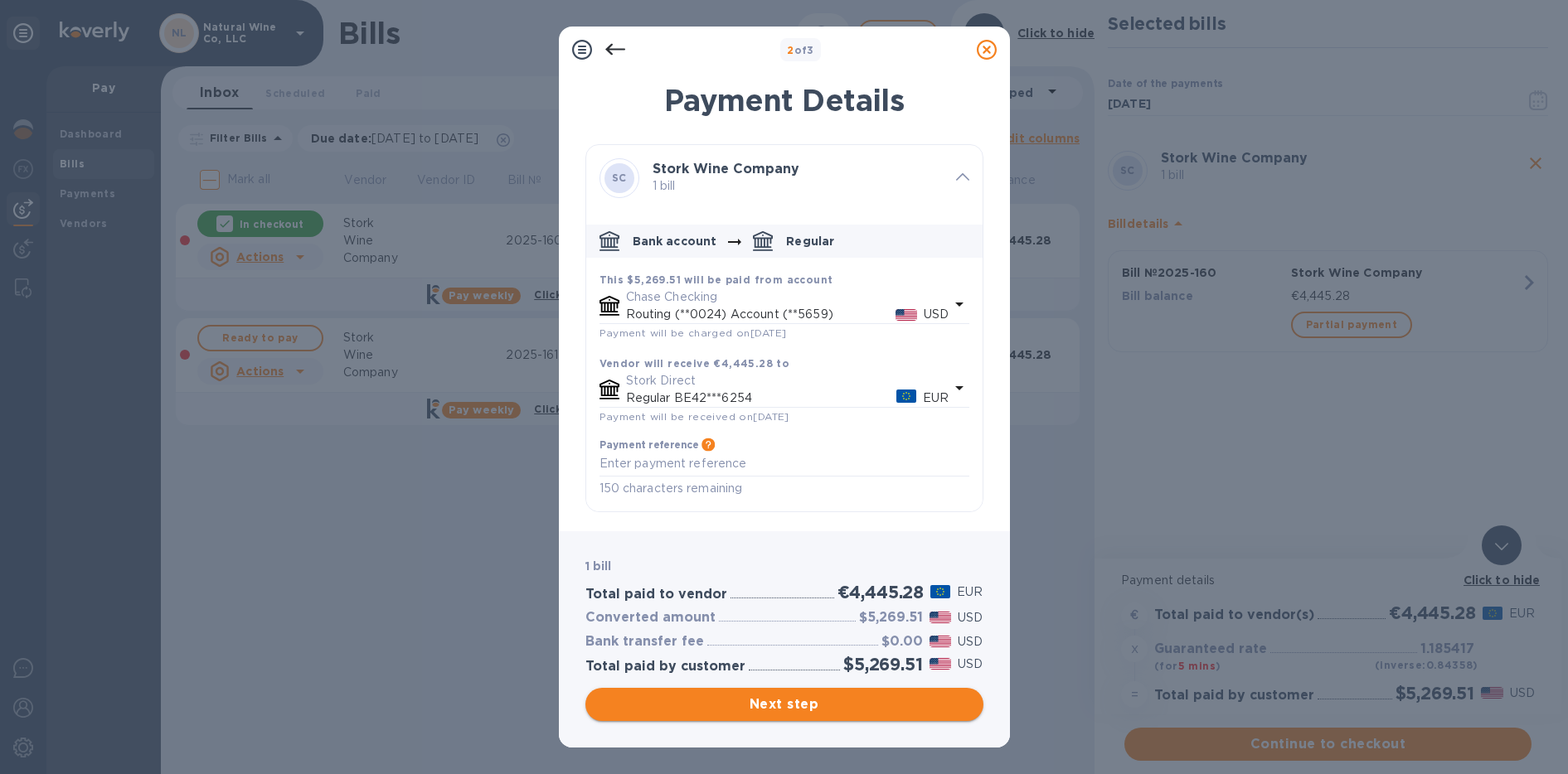
click at [694, 708] on span "Next step" at bounding box center [784, 704] width 372 height 20
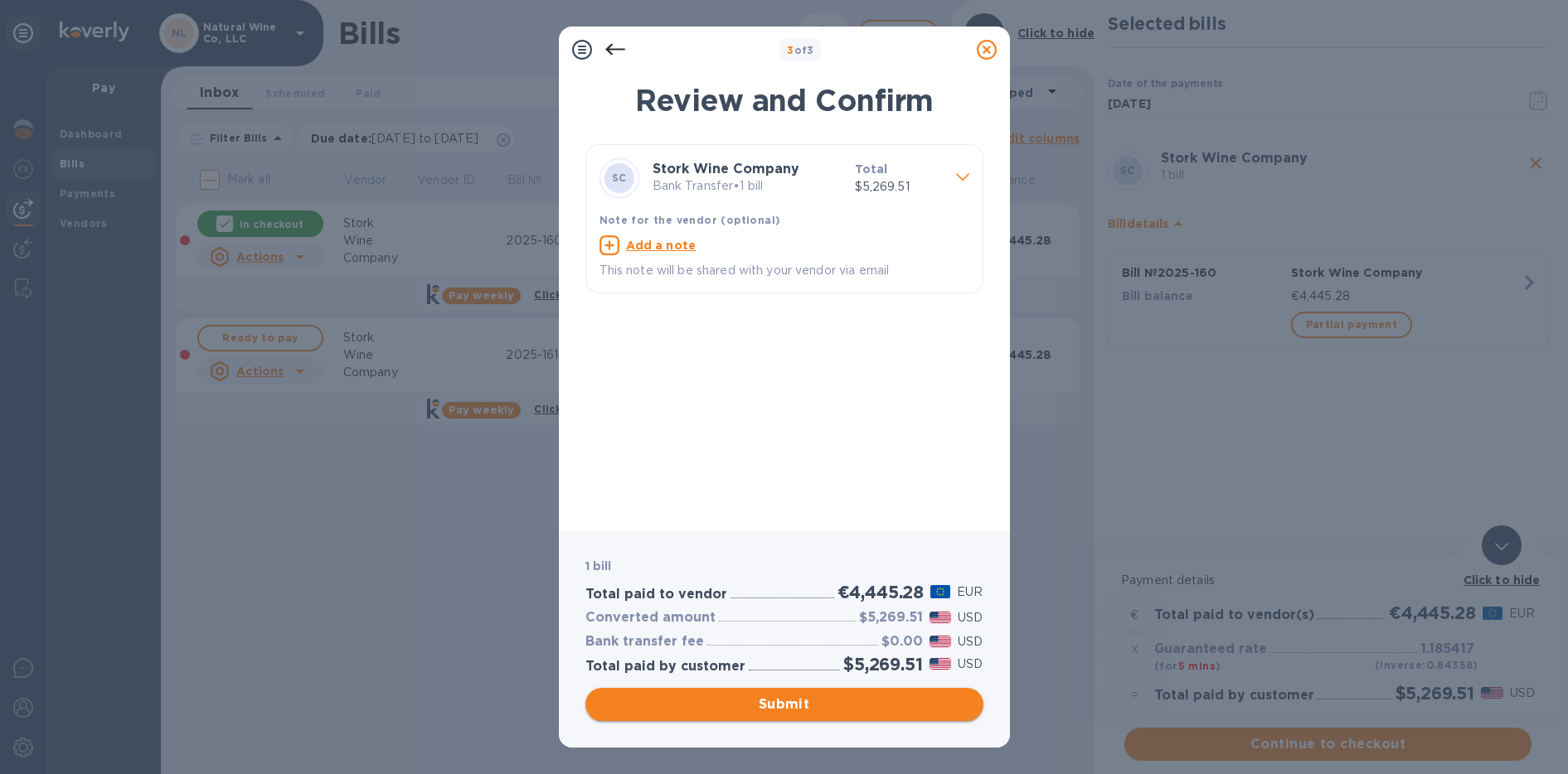
click at [697, 706] on span "Submit" at bounding box center [784, 704] width 372 height 20
